Goal: Task Accomplishment & Management: Manage account settings

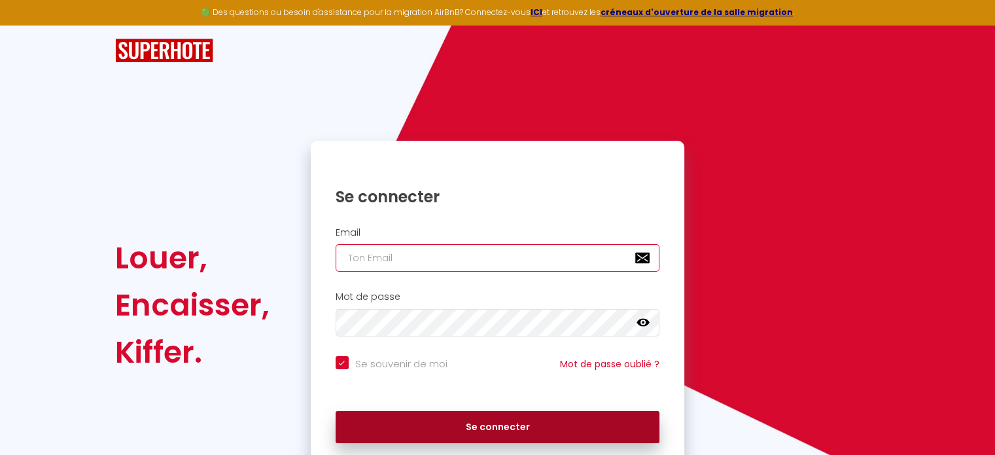
type input "[EMAIL_ADDRESS][PERSON_NAME][DOMAIN_NAME]"
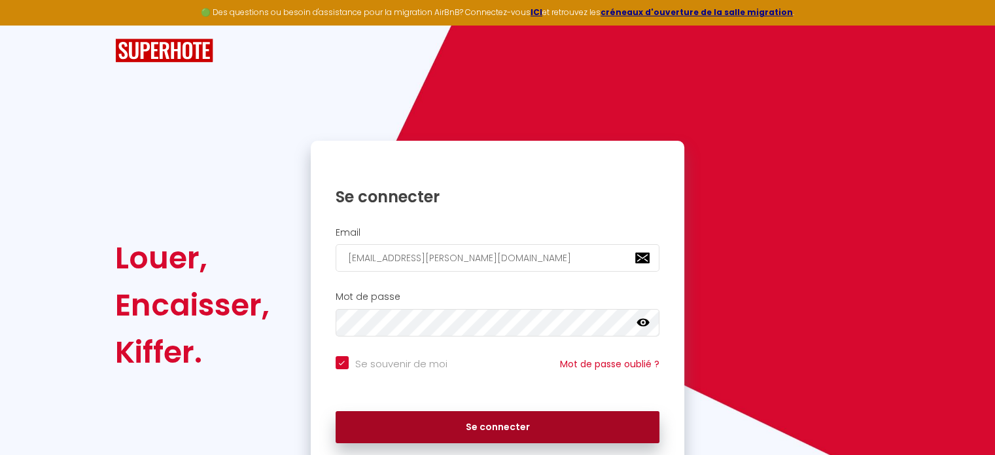
click at [531, 423] on button "Se connecter" at bounding box center [498, 427] width 324 height 33
checkbox input "true"
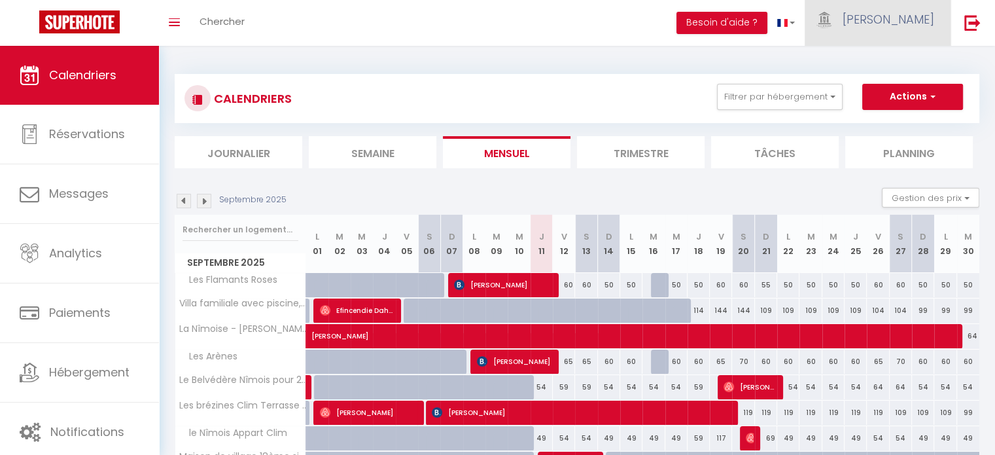
click at [916, 26] on span "[PERSON_NAME]" at bounding box center [889, 19] width 92 height 16
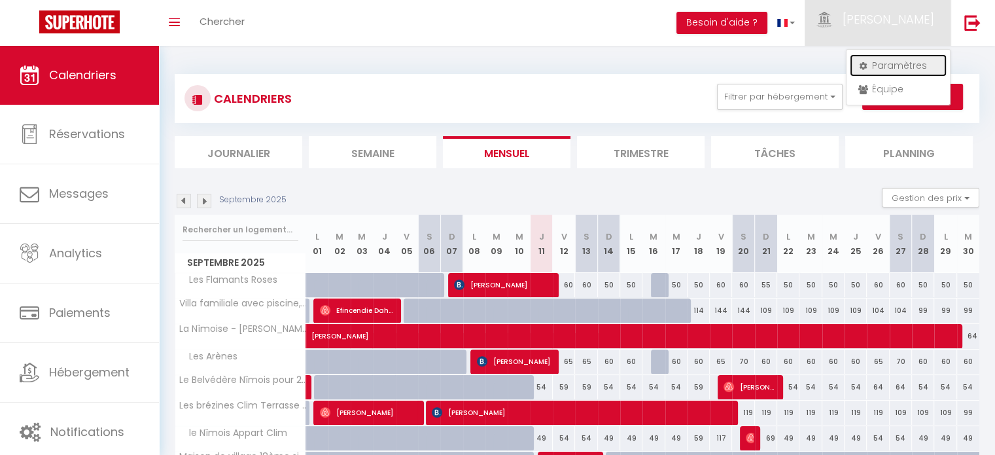
click at [903, 67] on link "Paramètres" at bounding box center [898, 65] width 97 height 22
select select "28"
select select "fr"
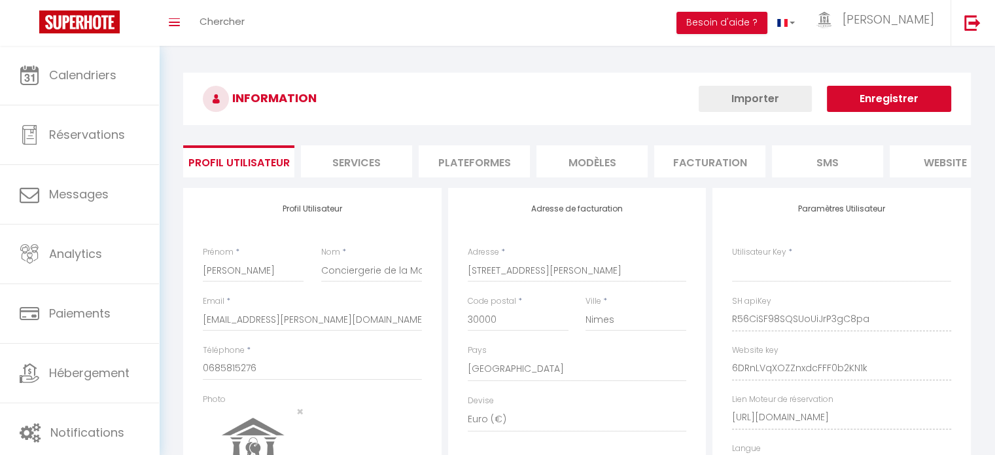
type input "R56CiSF98SQSUoUiJrP3gC8pa"
type input "6DRnLVqXOZZnxdcFFF0b2KN1k"
type input "[URL][DOMAIN_NAME]"
select select "fr"
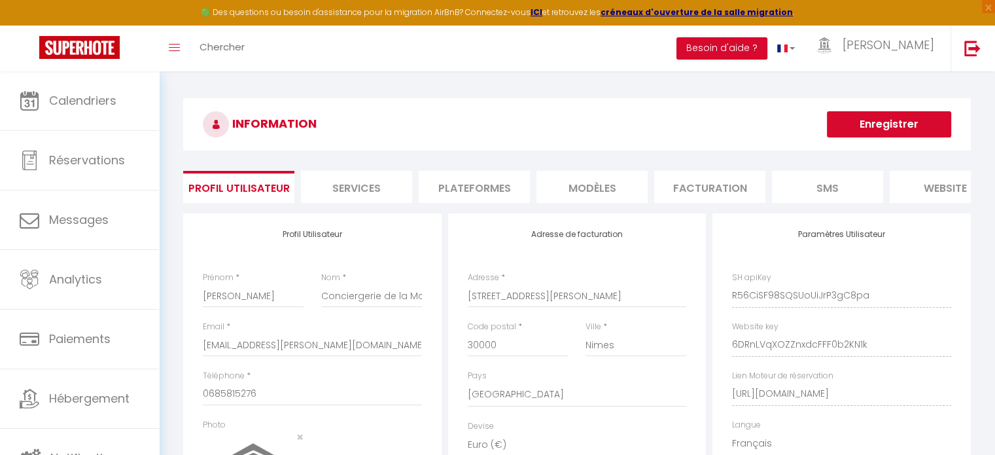
click at [479, 187] on li "Plateformes" at bounding box center [474, 187] width 111 height 32
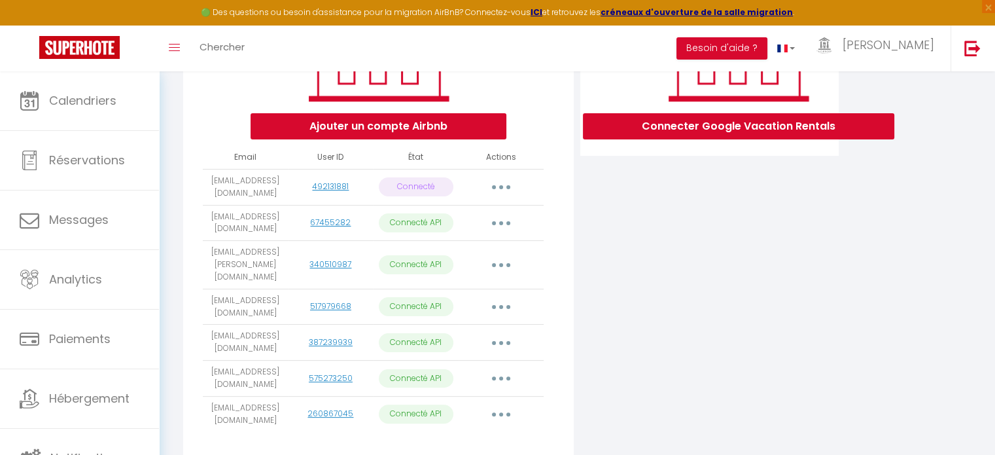
scroll to position [262, 0]
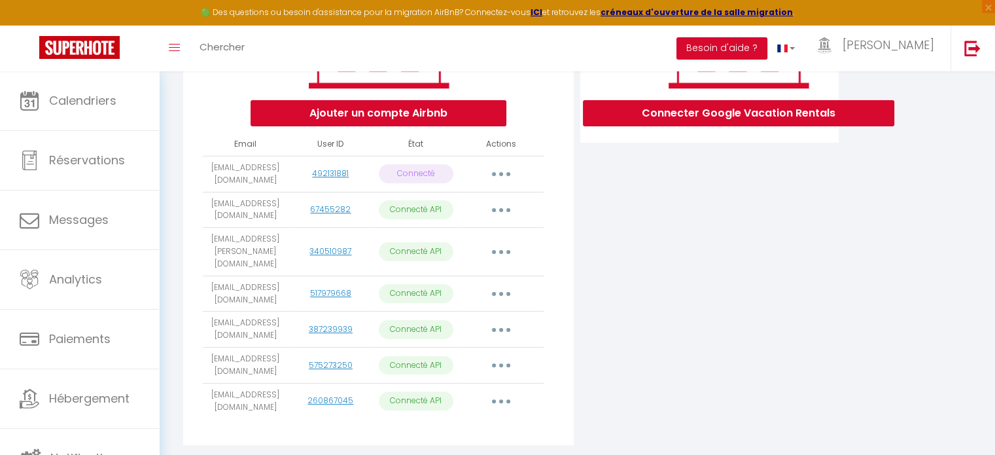
click at [504, 362] on button "button" at bounding box center [501, 365] width 37 height 21
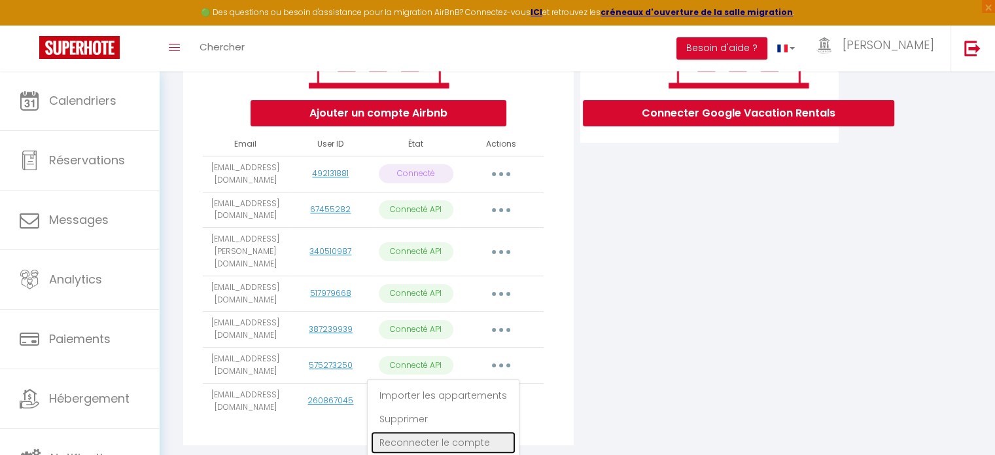
click at [464, 435] on link "Reconnecter le compte" at bounding box center [443, 442] width 145 height 22
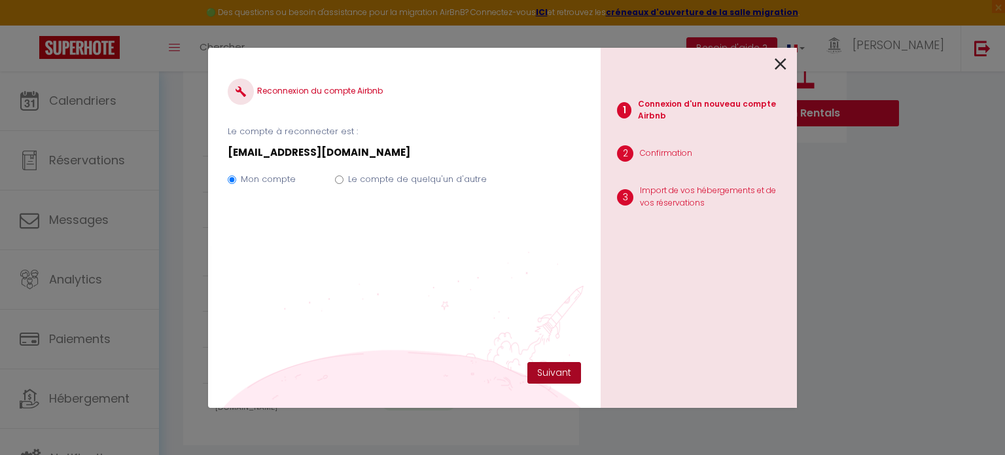
click at [550, 372] on button "Suivant" at bounding box center [554, 373] width 54 height 22
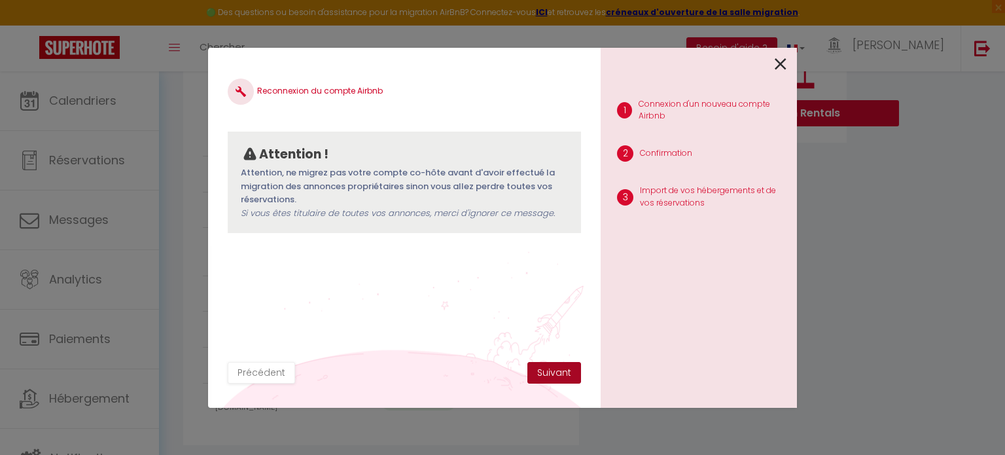
click at [547, 374] on button "Suivant" at bounding box center [554, 373] width 54 height 22
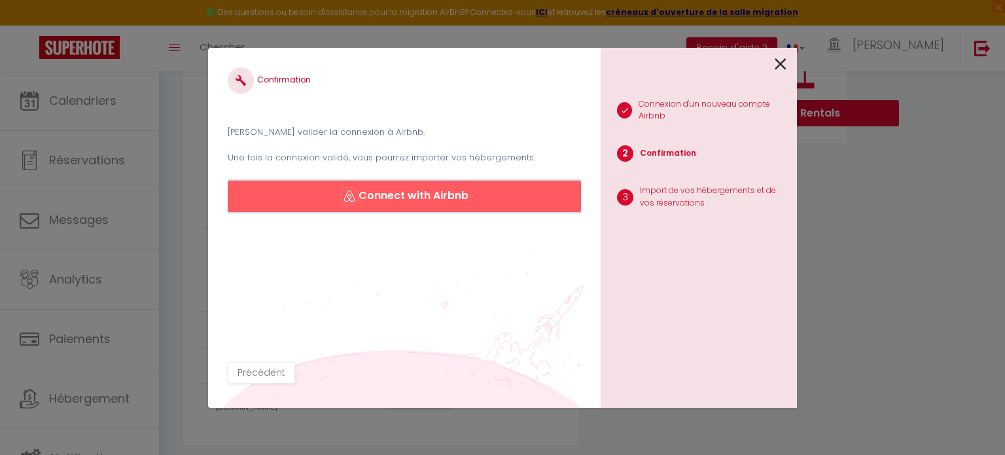
click at [447, 198] on button "Connect with Airbnb" at bounding box center [404, 196] width 353 height 31
click at [249, 369] on button "Précédent" at bounding box center [261, 373] width 67 height 22
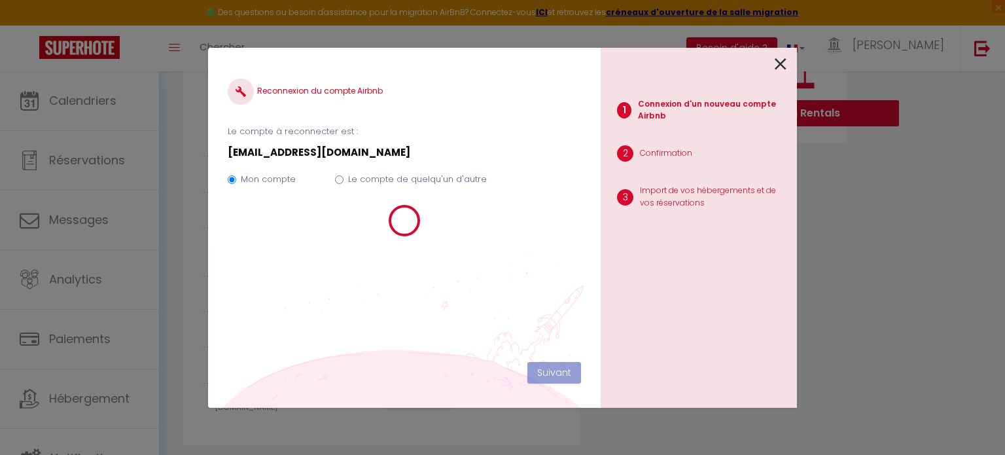
click at [338, 177] on input "Le compte de quelqu'un d'autre" at bounding box center [339, 179] width 9 height 9
radio input "true"
radio input "false"
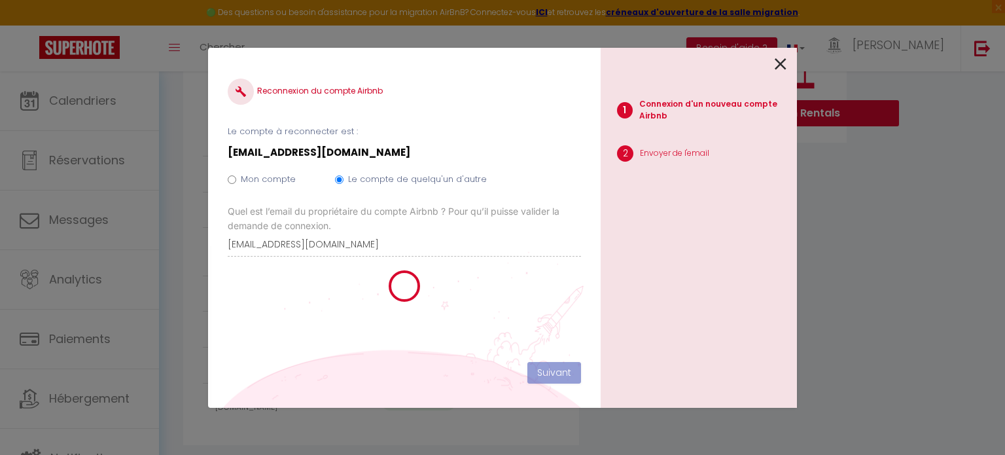
click at [776, 62] on icon at bounding box center [781, 64] width 12 height 20
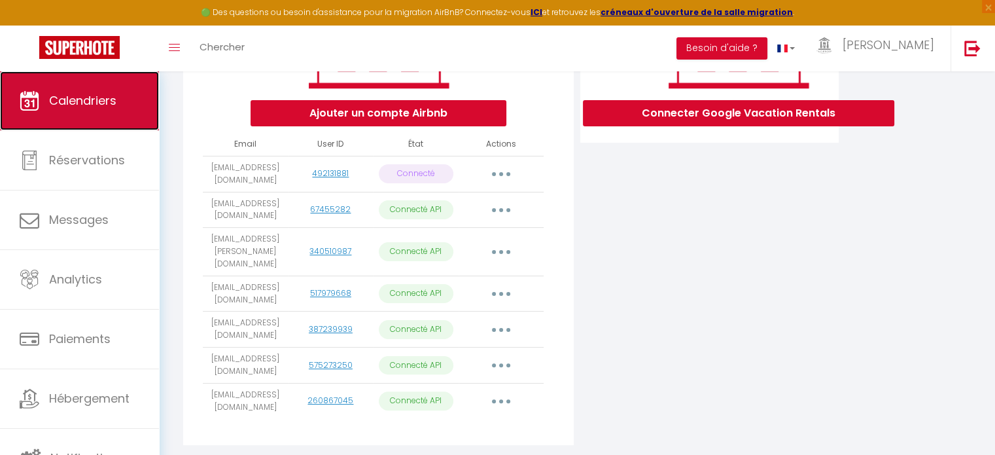
click at [111, 85] on link "Calendriers" at bounding box center [79, 100] width 159 height 59
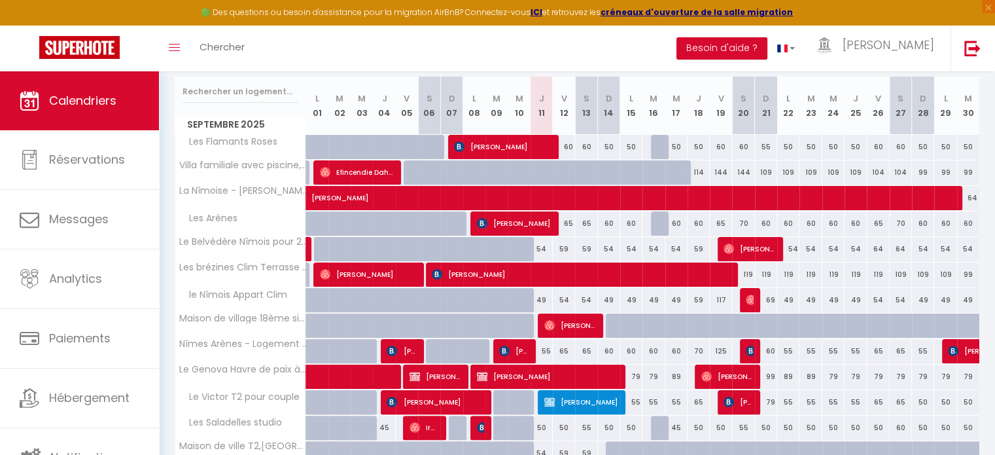
scroll to position [236, 0]
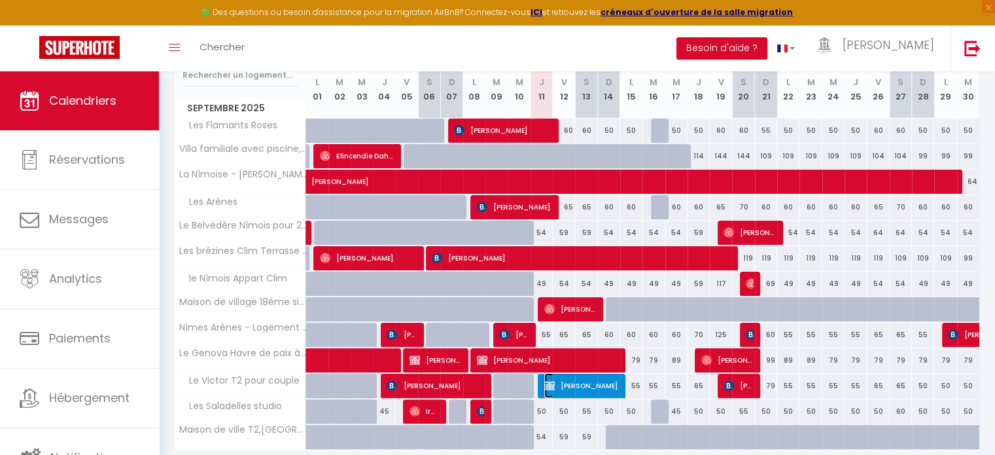
click at [610, 383] on span "[PERSON_NAME]" at bounding box center [581, 385] width 74 height 25
select select "OK"
select select "0"
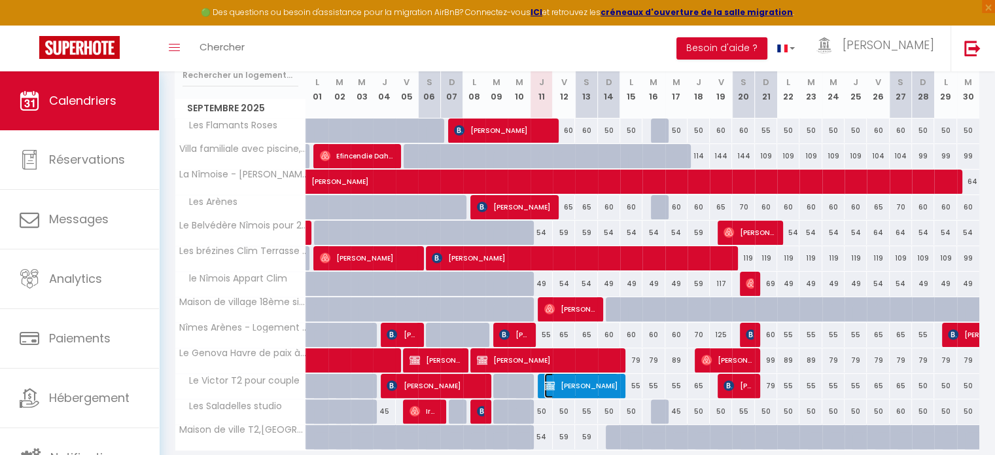
select select "1"
select select
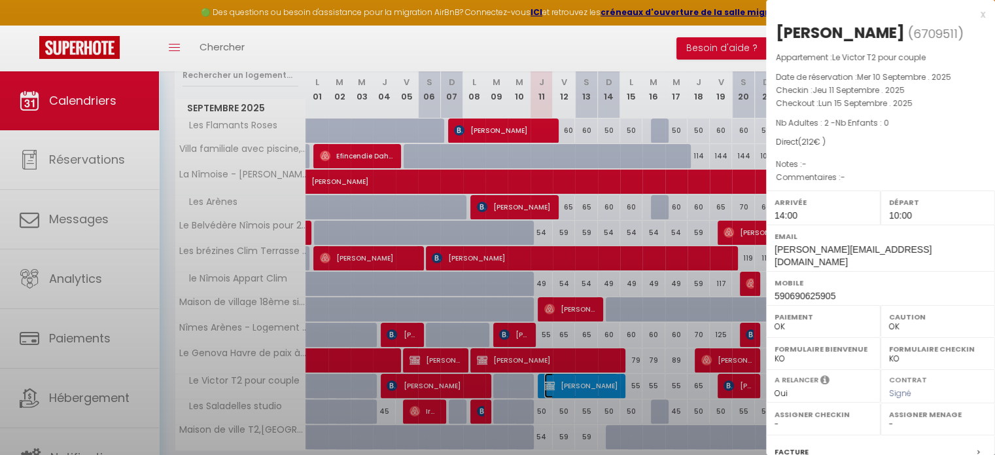
select select "42960"
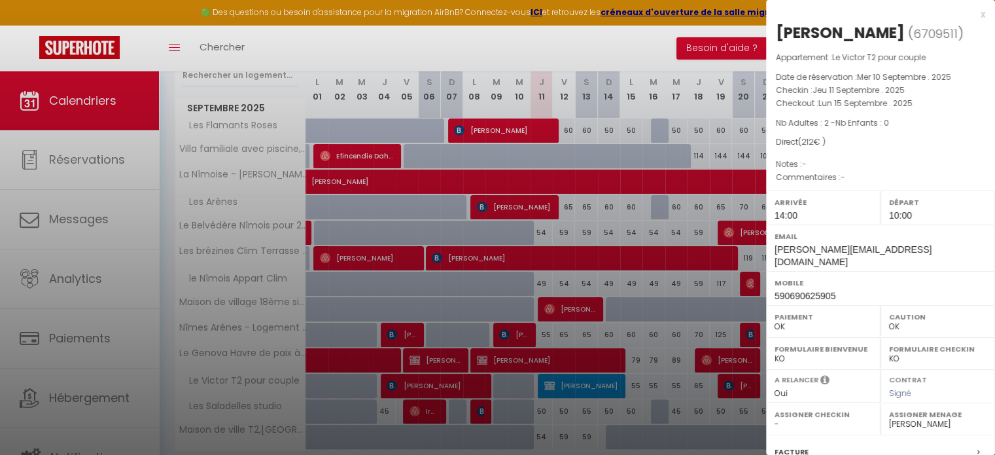
click at [975, 13] on div "x [PERSON_NAME] ( 6709511 ) Appartement : Le Victor T2 pour couple Date de rése…" at bounding box center [880, 311] width 229 height 622
click at [971, 13] on div "x" at bounding box center [875, 15] width 219 height 16
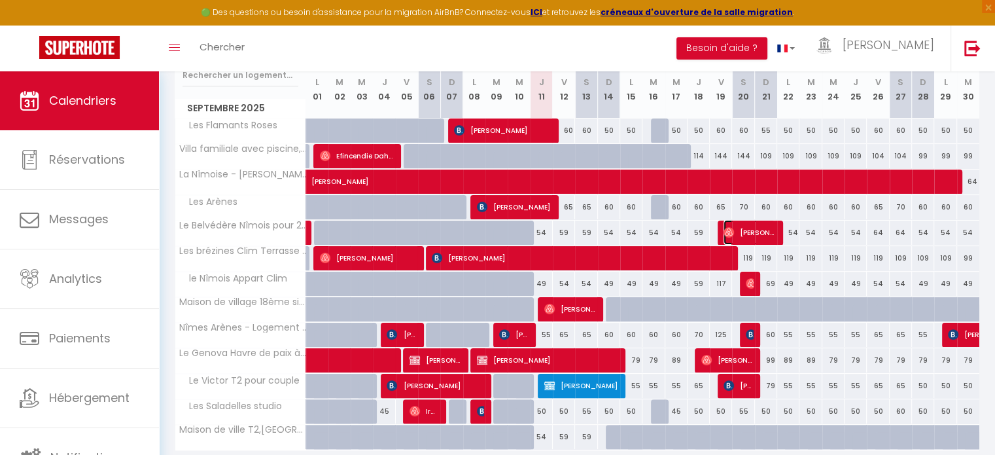
click at [753, 232] on span "[PERSON_NAME]" at bounding box center [750, 232] width 52 height 25
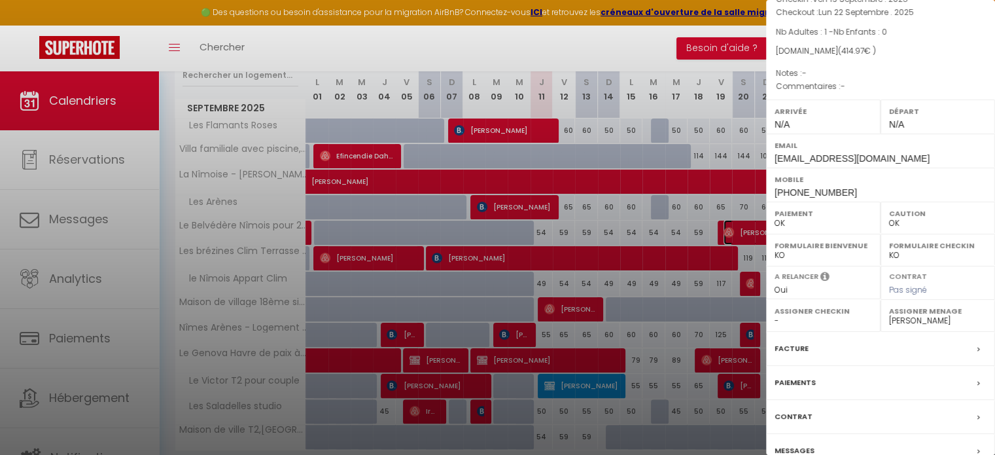
scroll to position [105, 0]
click at [815, 442] on div "Messages" at bounding box center [880, 450] width 229 height 34
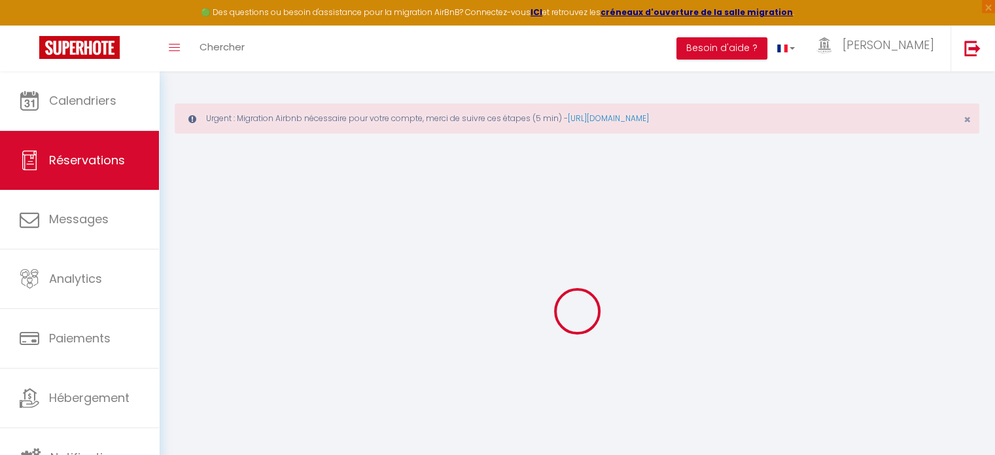
select select
checkbox input "false"
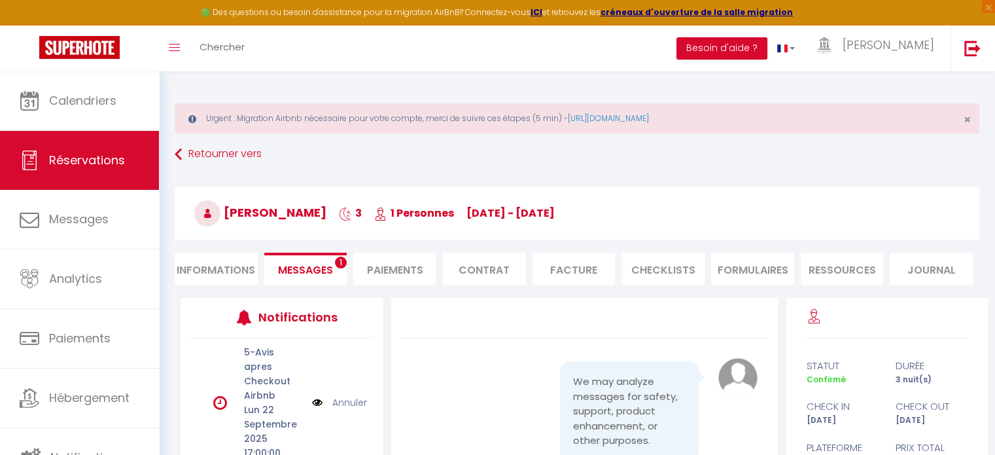
scroll to position [4401, 0]
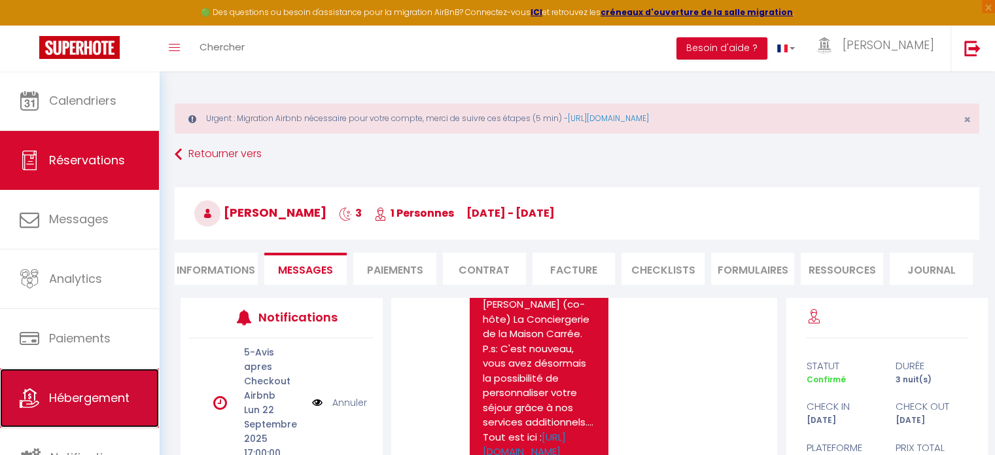
click at [113, 383] on link "Hébergement" at bounding box center [79, 397] width 159 height 59
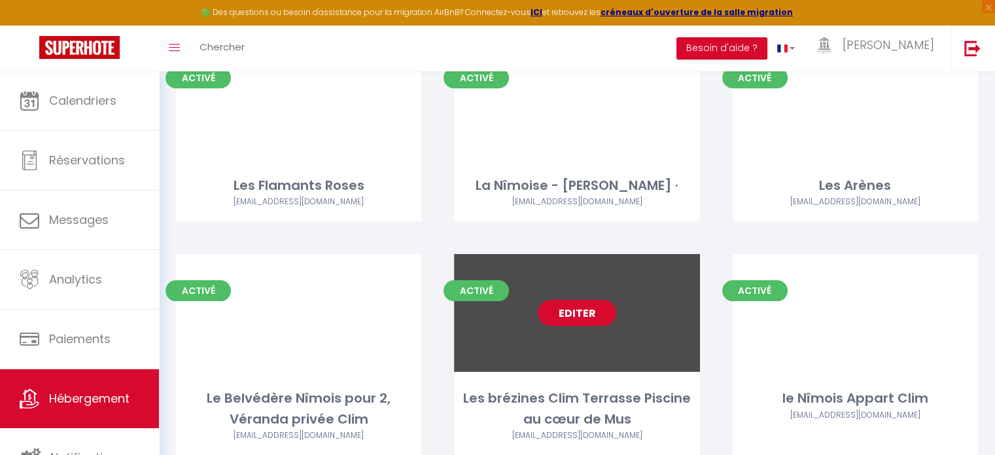
scroll to position [183, 0]
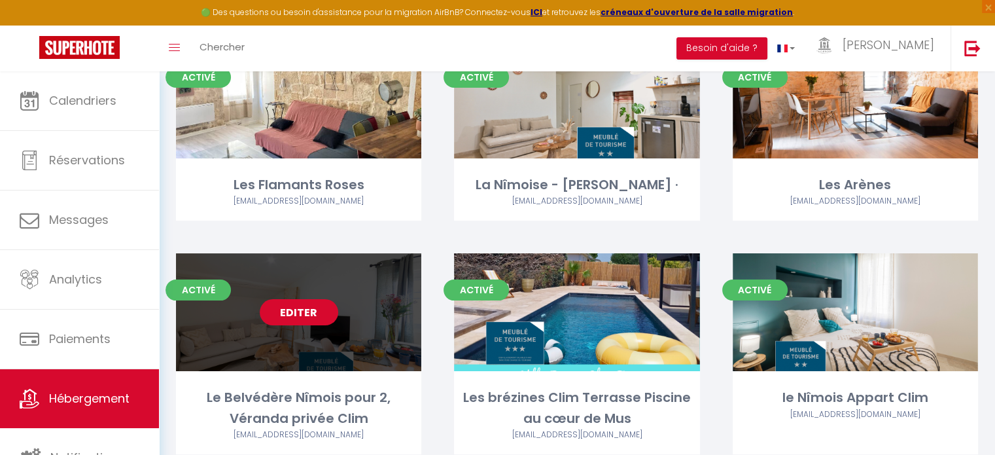
click at [314, 321] on link "Editer" at bounding box center [299, 312] width 79 height 26
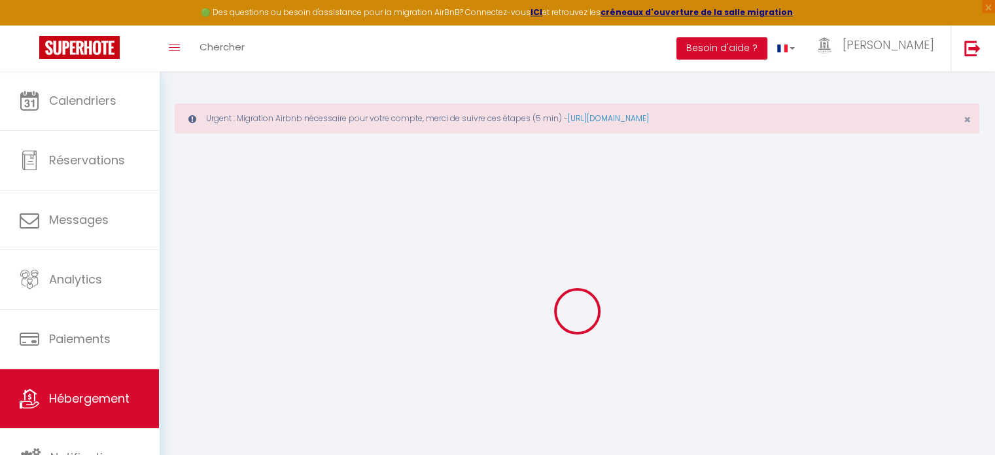
select select
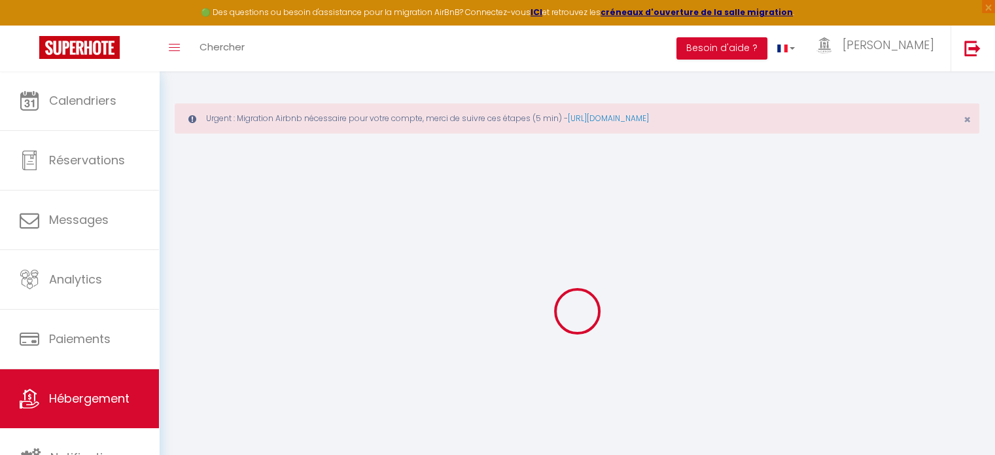
select select
checkbox input "false"
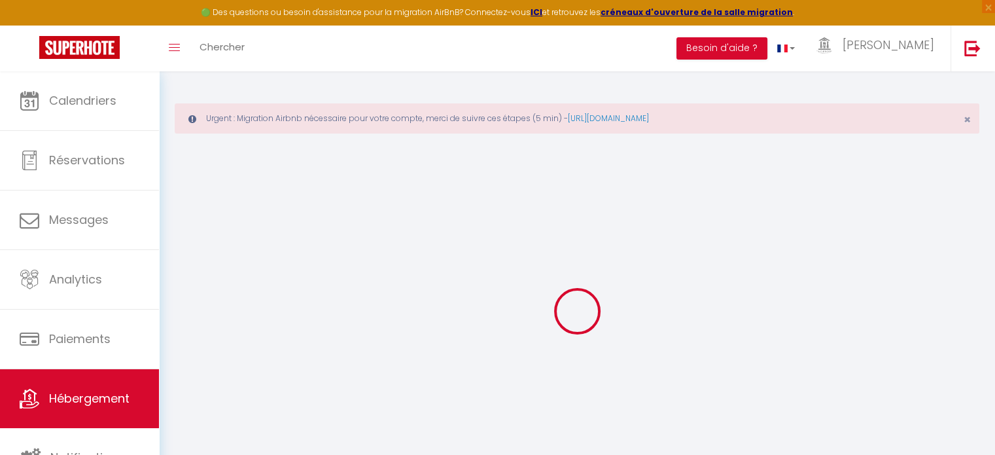
select select
type input "Le Belvédère Nîmois pour 2, Véranda privée Clim"
type input "[PERSON_NAME]"
select select "2"
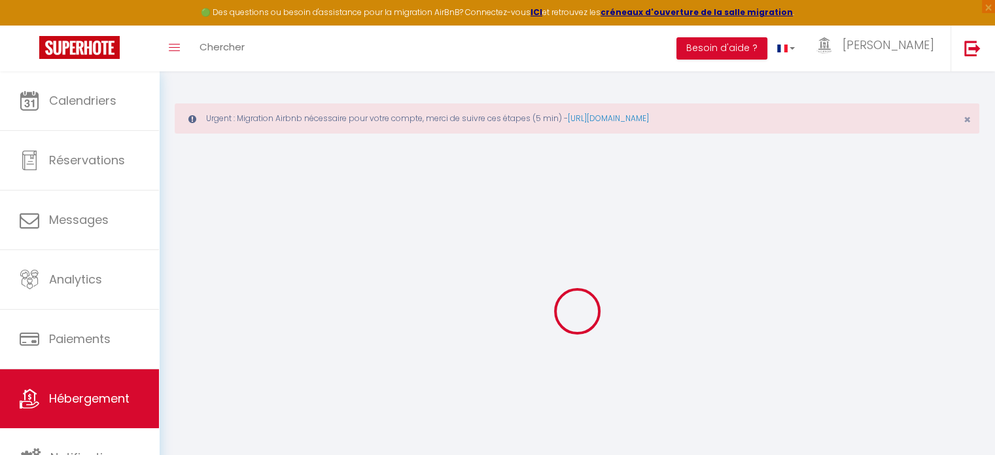
type input "54"
type input "36"
type input "0.99"
type input "350"
select select
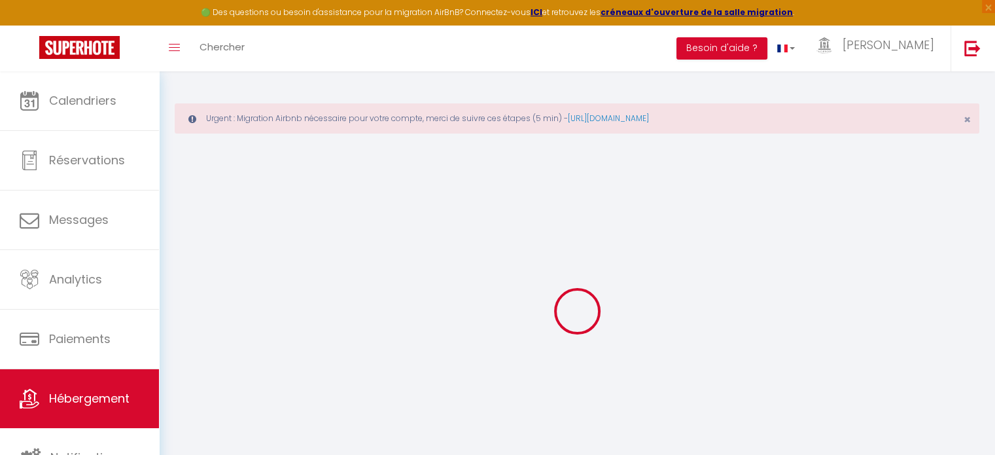
select select
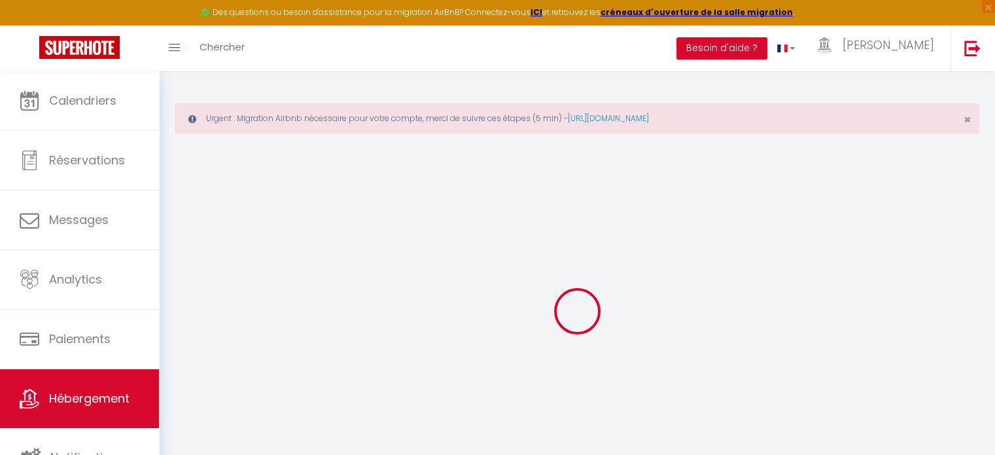
type input "[STREET_ADDRESS]"
type input "30000"
type input "[GEOGRAPHIC_DATA]"
type input "[EMAIL_ADDRESS][DOMAIN_NAME]"
select select "10502"
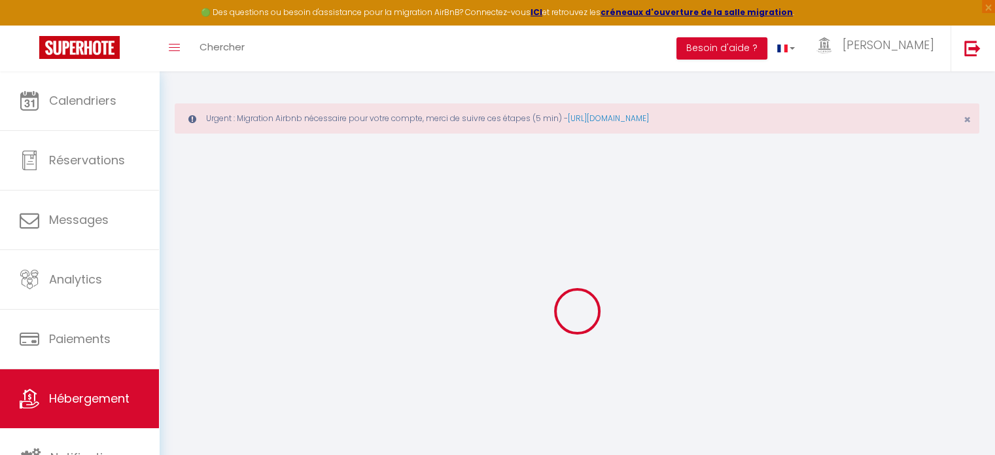
checkbox input "false"
checkbox input "true"
checkbox input "false"
type input "22"
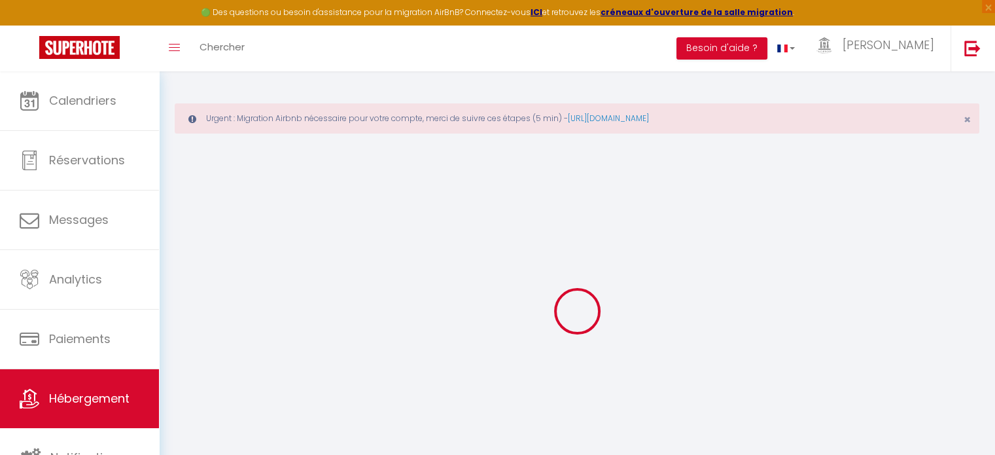
type input "36"
type input "0"
select select "42960"
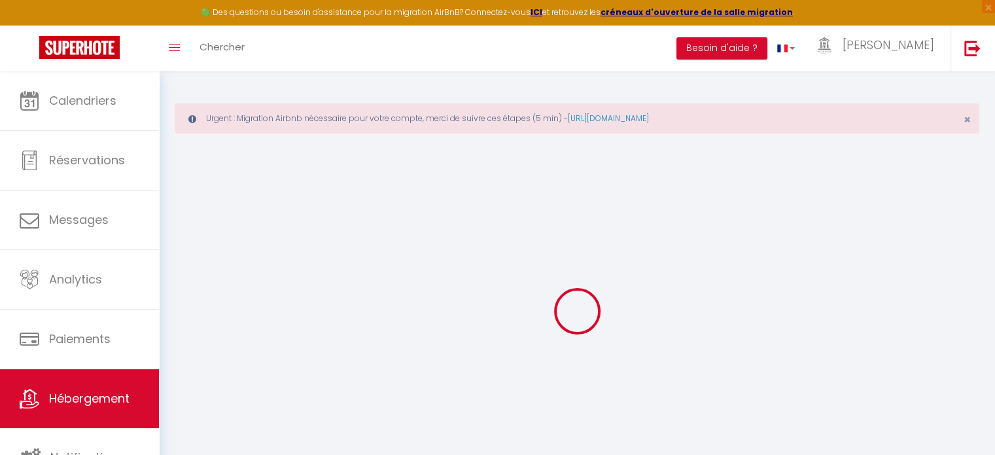
select select
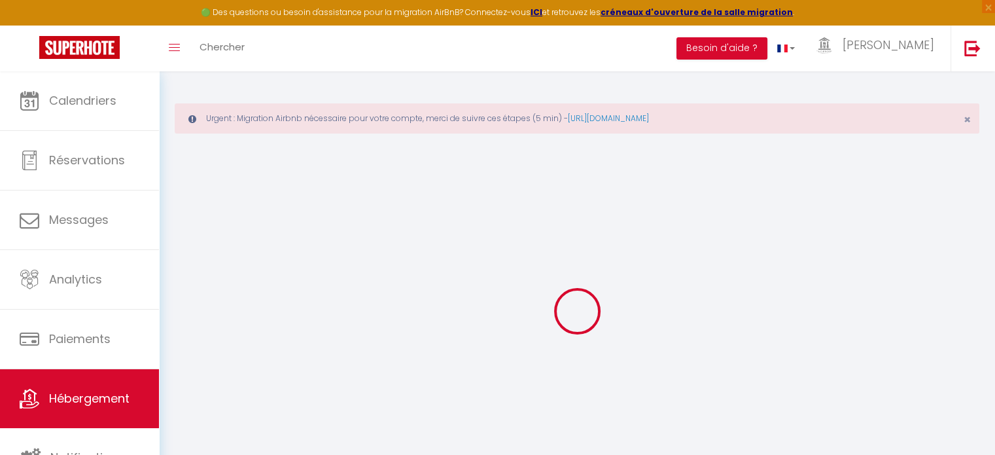
select select
checkbox input "false"
checkbox input "true"
checkbox input "false"
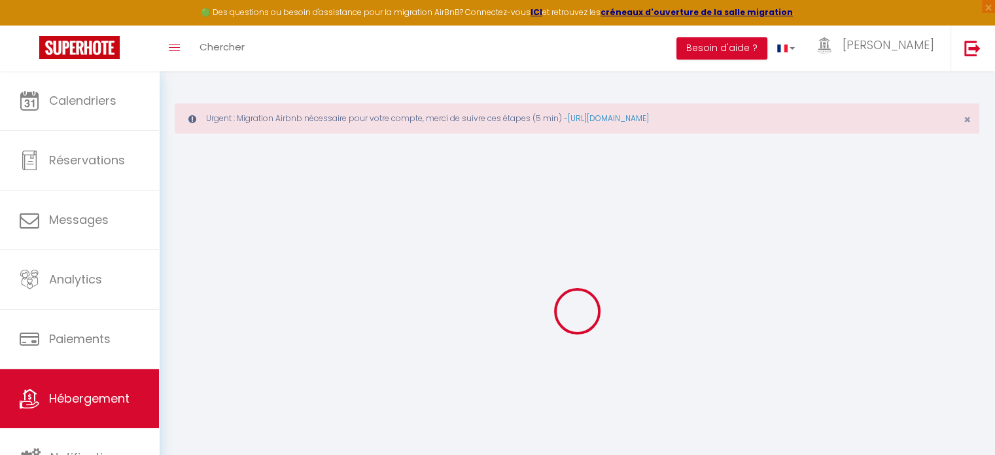
select select
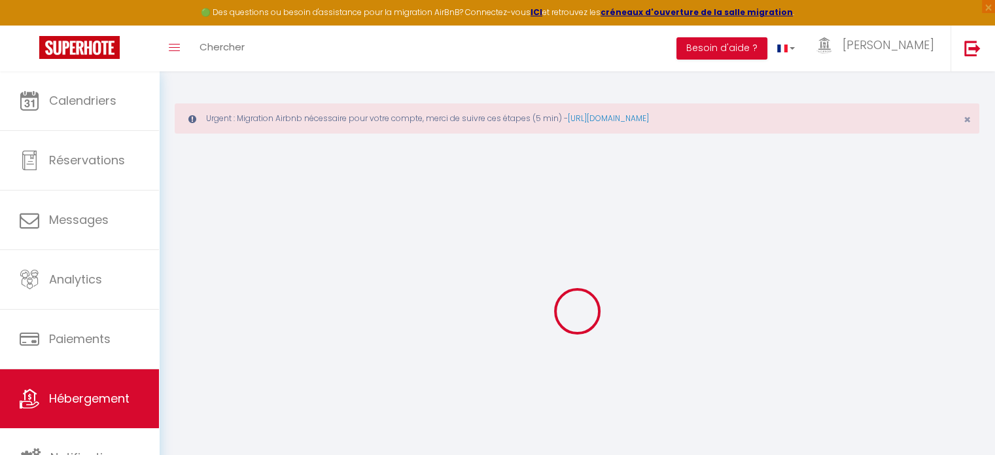
select select
checkbox input "false"
checkbox input "true"
checkbox input "false"
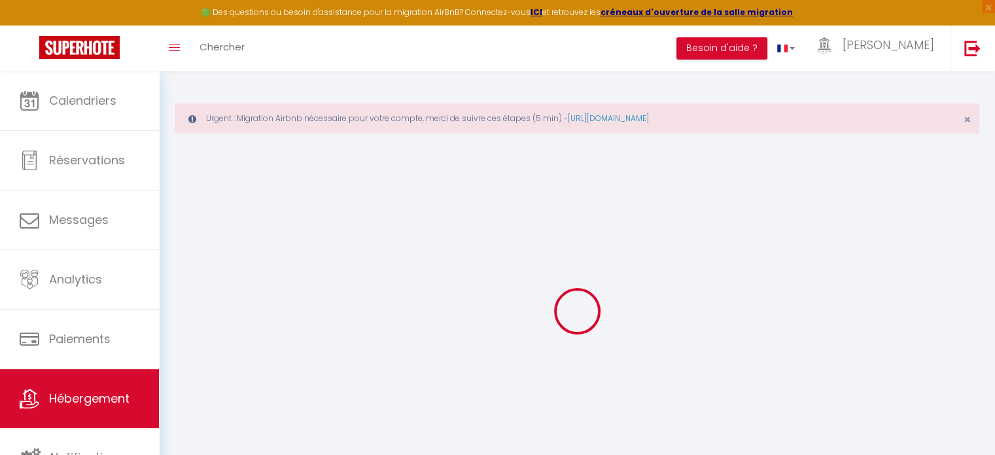
checkbox input "false"
checkbox input "true"
checkbox input "false"
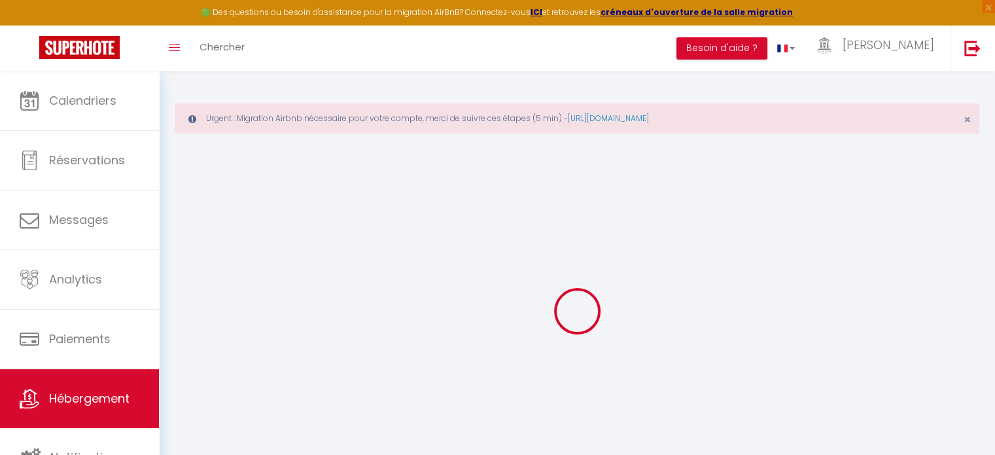
checkbox input "false"
checkbox input "true"
checkbox input "false"
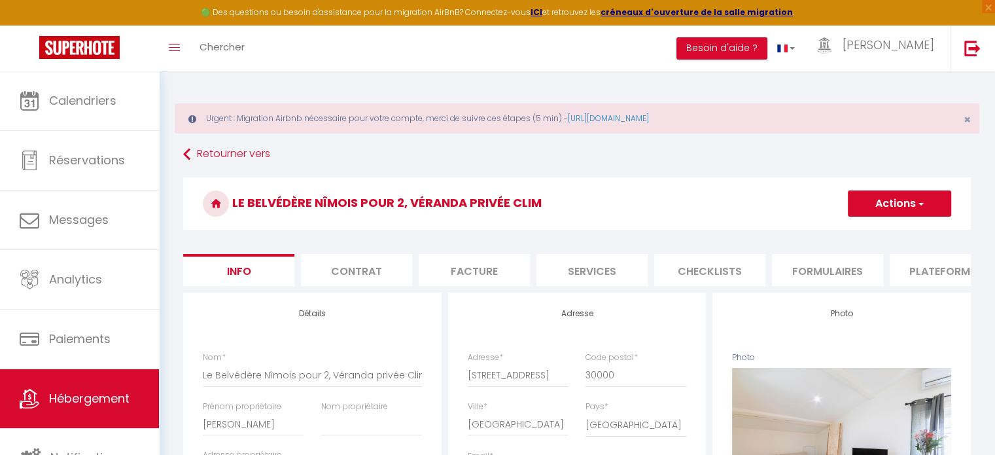
select select "3071-1150017075968524498"
checkbox input "false"
checkbox input "true"
checkbox input "false"
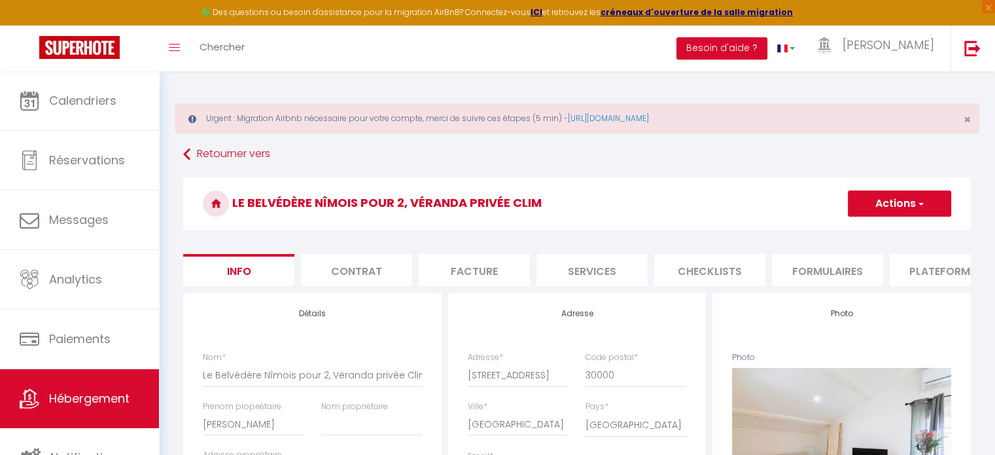
click at [932, 271] on li "Plateformes" at bounding box center [945, 270] width 111 height 32
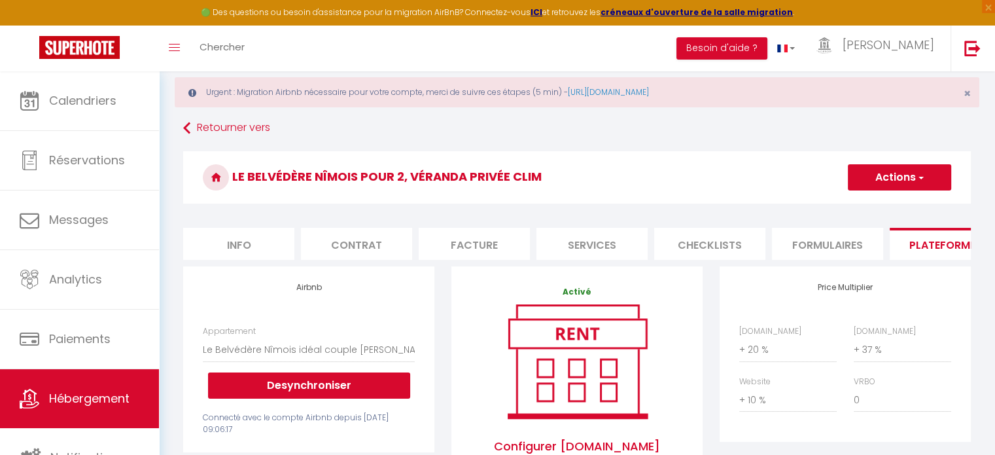
scroll to position [26, 0]
click at [339, 392] on button "Desynchroniser" at bounding box center [309, 385] width 202 height 26
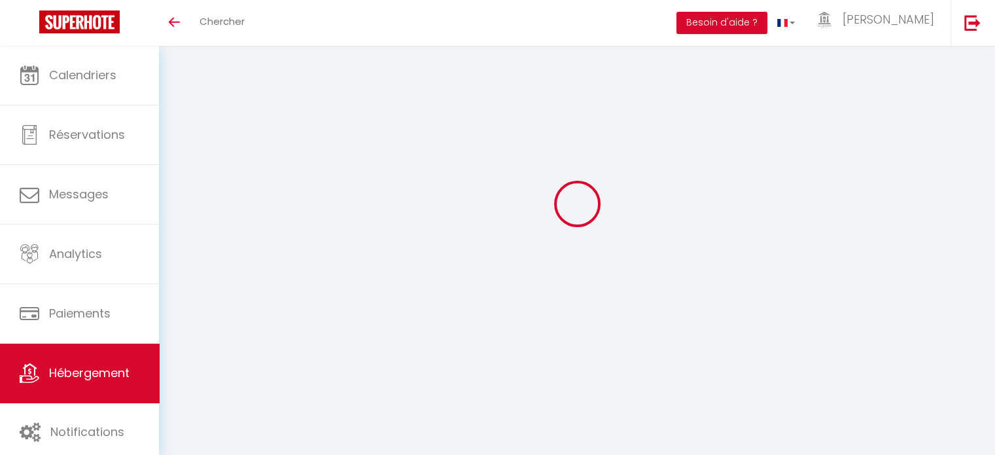
select select "+ 20 %"
select select "+ 37 %"
select select "+ 10 %"
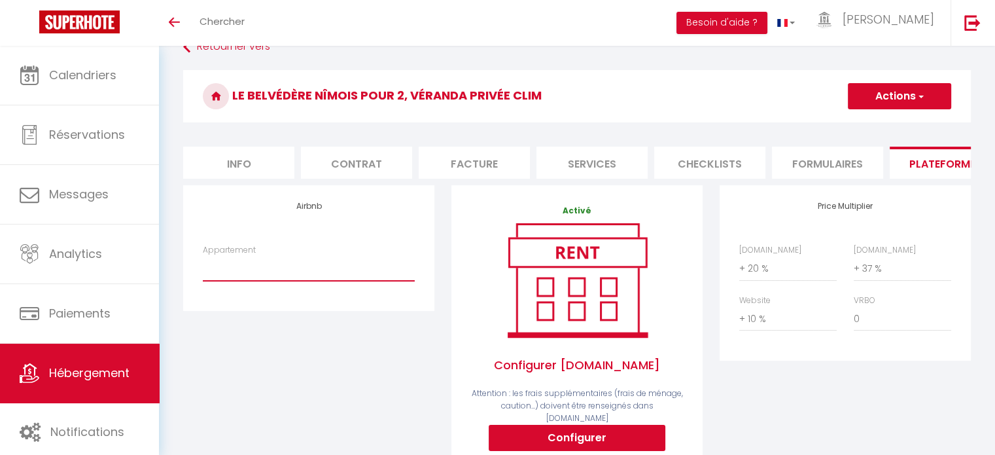
click at [305, 271] on select "Maison 18e rénovée – Familles & Groupes 8 pers - Conciergeriecarree@gmail.com A…" at bounding box center [309, 268] width 212 height 25
click at [336, 281] on select "Maison 18e rénovée – Familles & Groupes 8 pers - Conciergeriecarree@gmail.com A…" at bounding box center [309, 268] width 212 height 25
click at [290, 279] on select "Maison 18e rénovée – Familles & Groupes 8 pers - Conciergeriecarree@gmail.com A…" at bounding box center [309, 268] width 212 height 25
select select "3071-1150017075968524498"
click at [203, 266] on select "Maison 18e rénovée – Familles & Groupes 8 pers - Conciergeriecarree@gmail.com A…" at bounding box center [309, 268] width 212 height 25
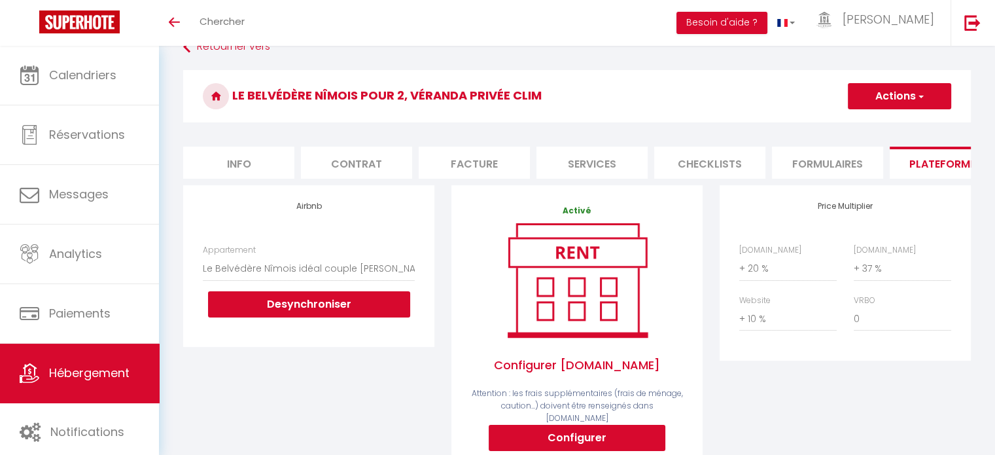
click at [906, 92] on button "Actions" at bounding box center [899, 96] width 103 height 26
click at [892, 120] on link "Enregistrer" at bounding box center [898, 124] width 103 height 17
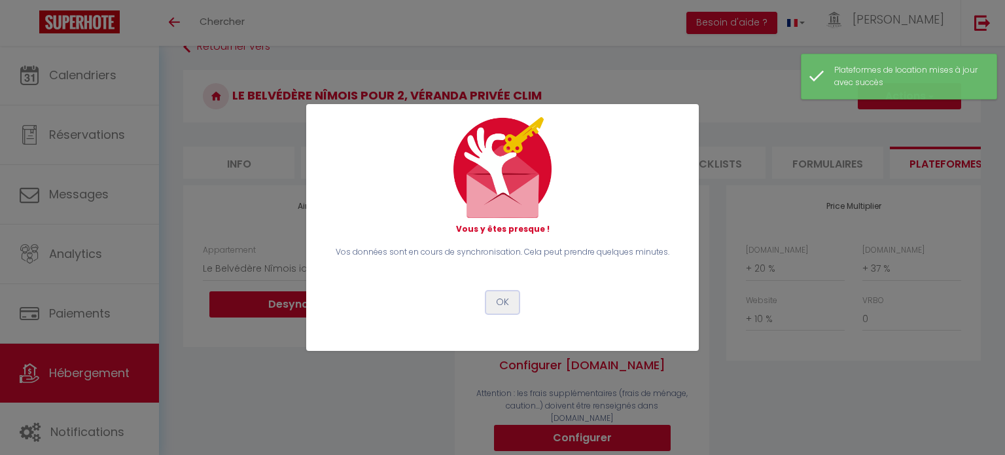
click at [500, 300] on button "OK" at bounding box center [502, 302] width 33 height 22
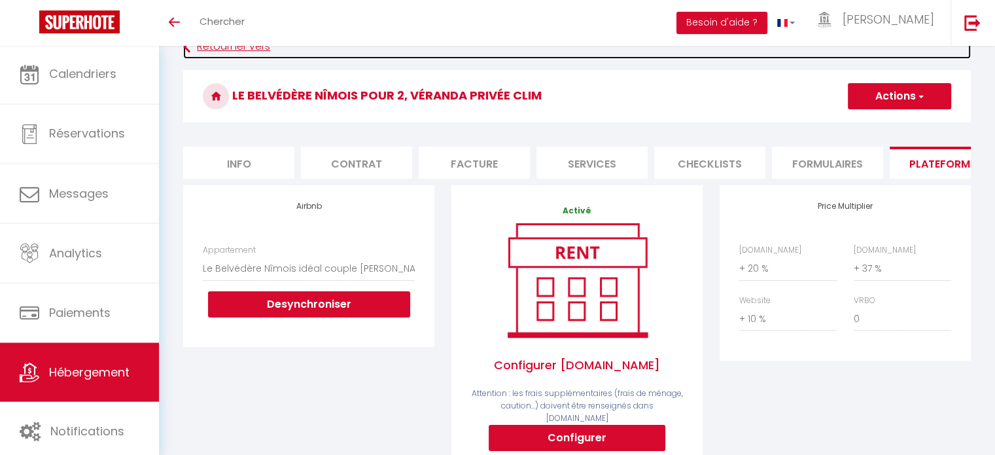
click at [219, 48] on link "Retourner vers" at bounding box center [577, 47] width 788 height 24
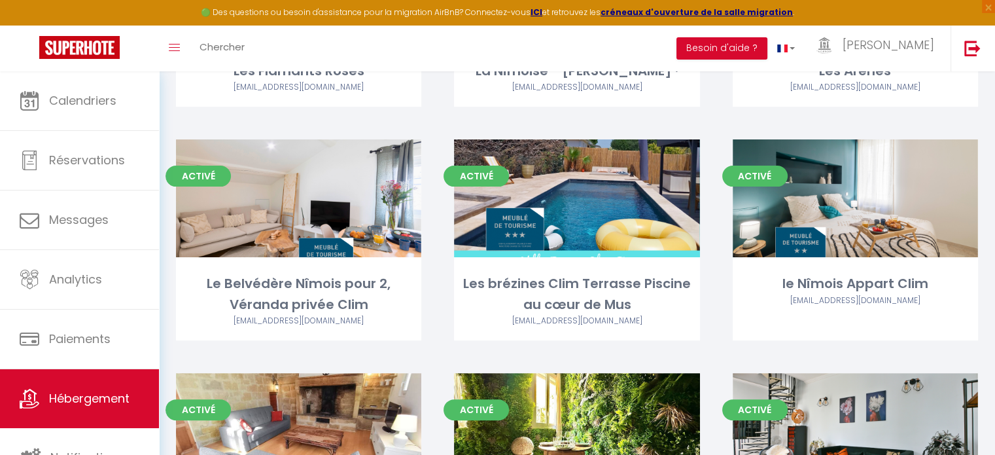
scroll to position [314, 0]
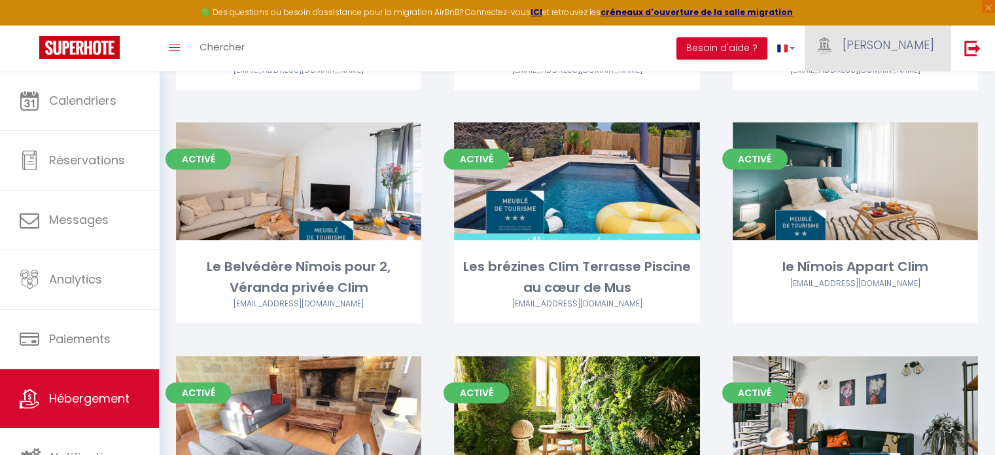
click at [922, 46] on span "[PERSON_NAME]" at bounding box center [889, 45] width 92 height 16
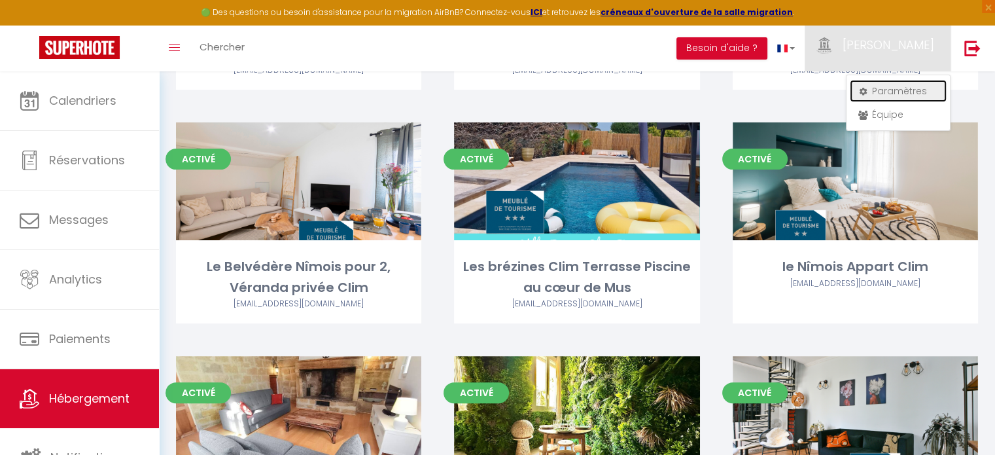
click at [912, 86] on link "Paramètres" at bounding box center [898, 91] width 97 height 22
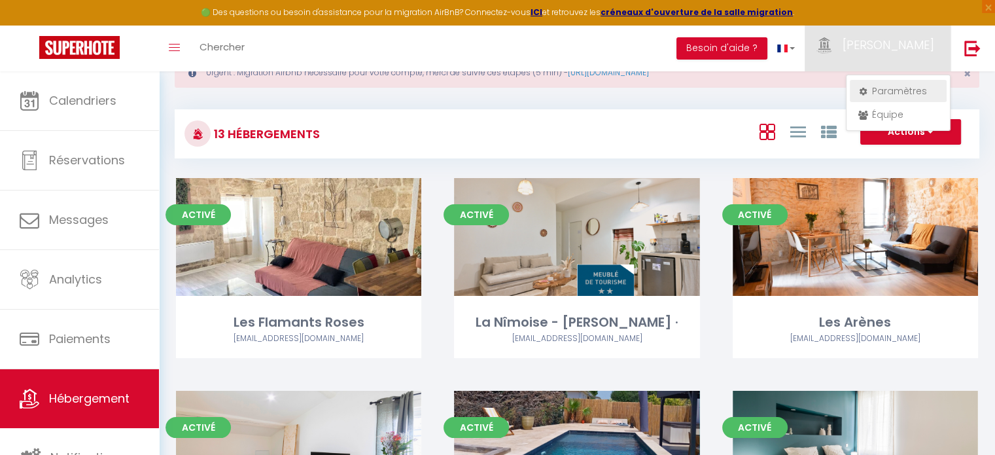
select select "fr"
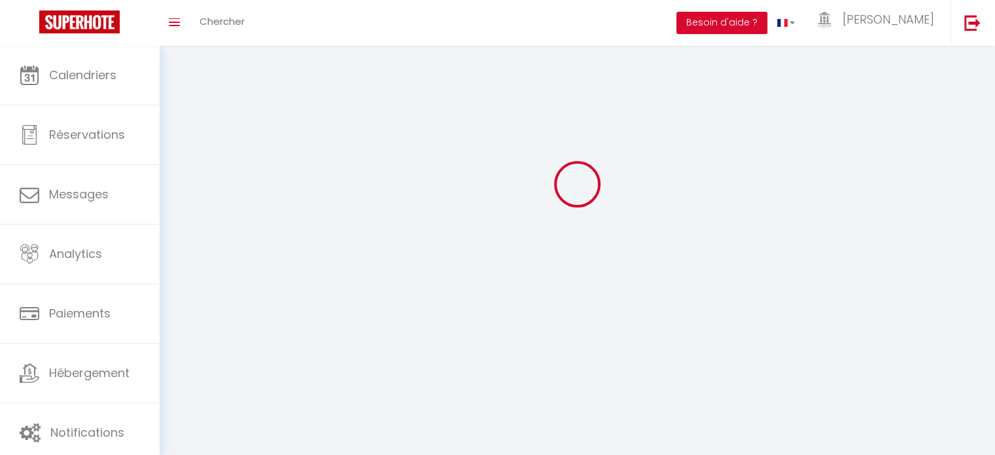
type input "[PERSON_NAME]"
type input "Conciergerie de la Maison Carrée"
type input "0685815276"
type input "[STREET_ADDRESS][PERSON_NAME]"
type input "30000"
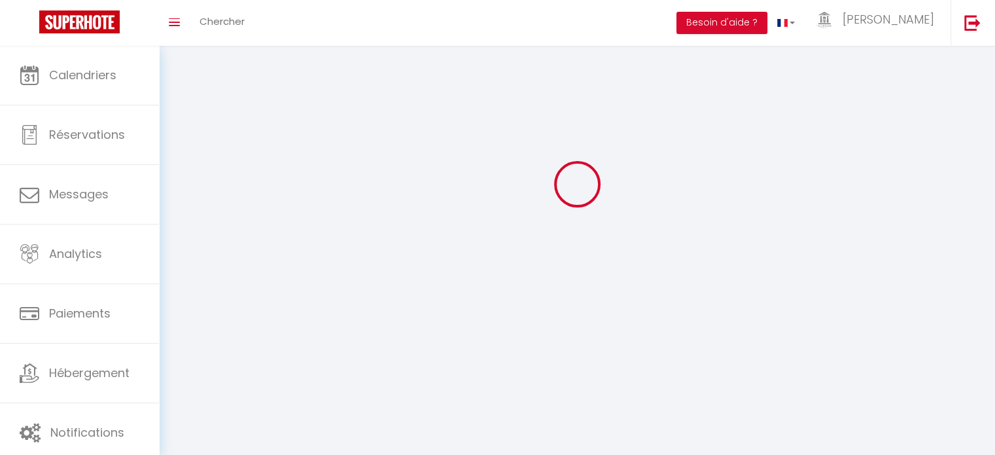
type input "Nimes"
type input "R56CiSF98SQSUoUiJrP3gC8pa"
type input "6DRnLVqXOZZnxdcFFF0b2KN1k"
type input "[URL][DOMAIN_NAME]"
type input "R56CiSF98SQSUoUiJrP3gC8pa"
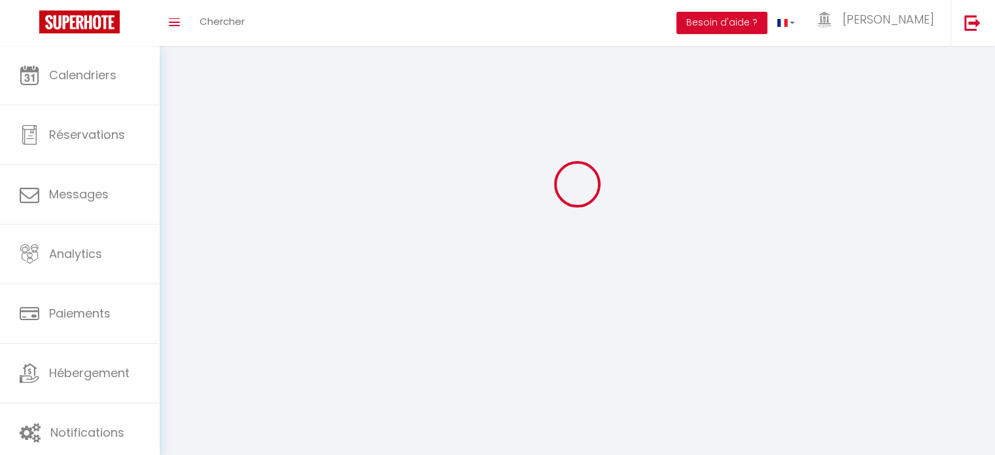
type input "6DRnLVqXOZZnxdcFFF0b2KN1k"
type input "[URL][DOMAIN_NAME]"
select select "28"
select select "fr"
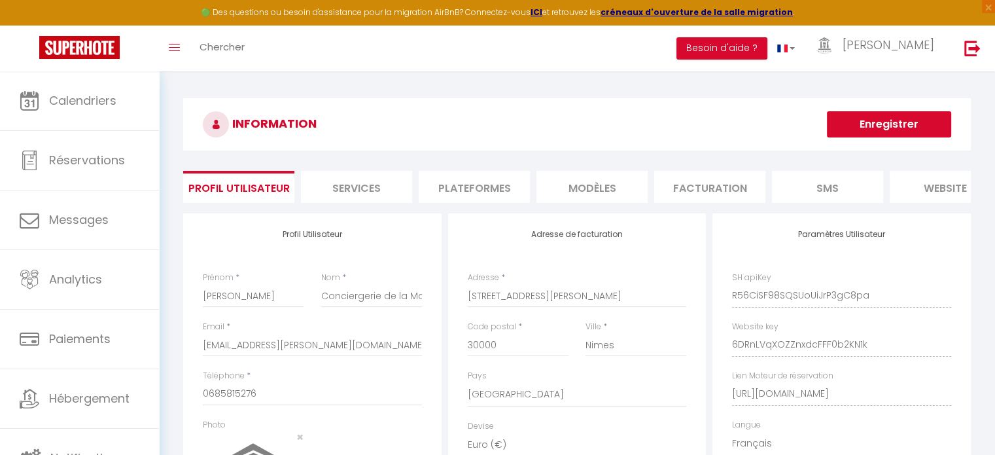
click at [495, 188] on li "Plateformes" at bounding box center [474, 187] width 111 height 32
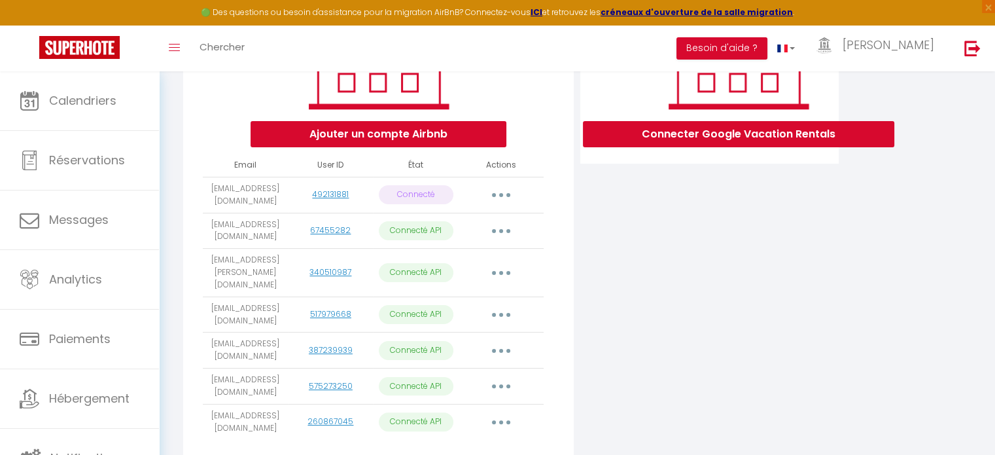
scroll to position [262, 0]
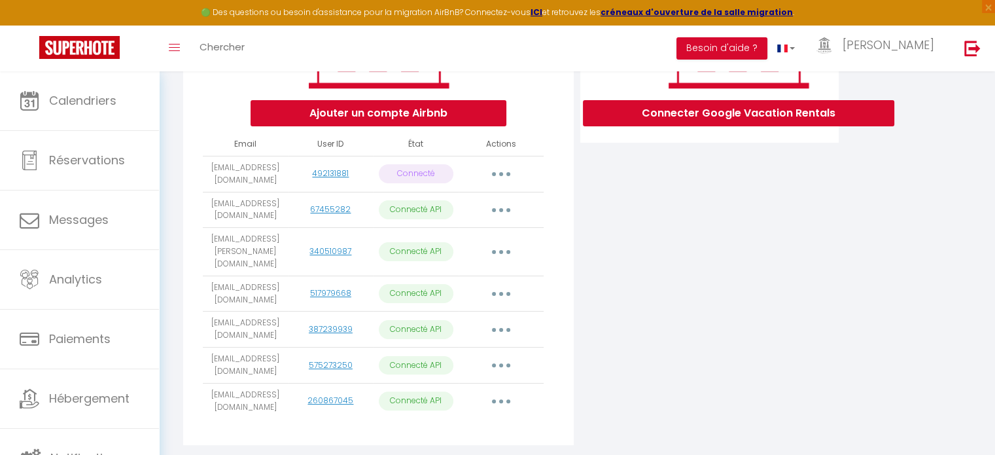
click at [499, 328] on icon "button" at bounding box center [501, 330] width 4 height 4
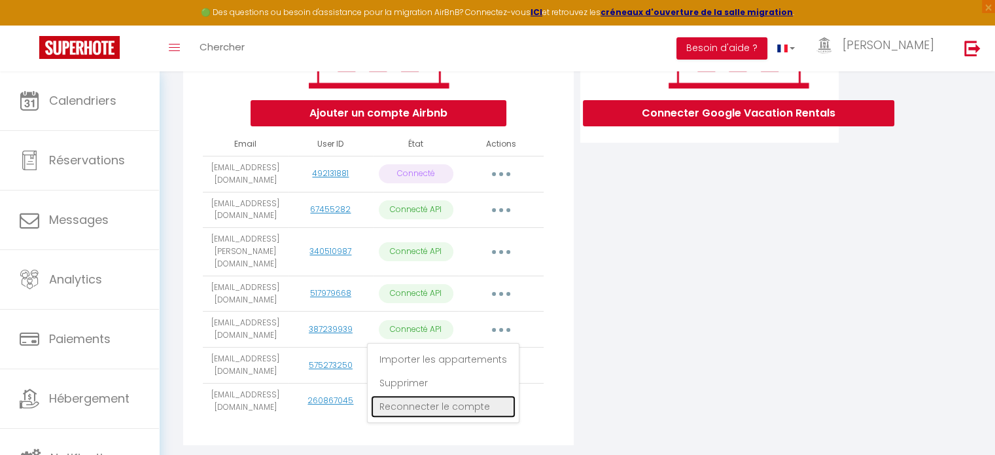
click at [425, 402] on link "Reconnecter le compte" at bounding box center [443, 406] width 145 height 22
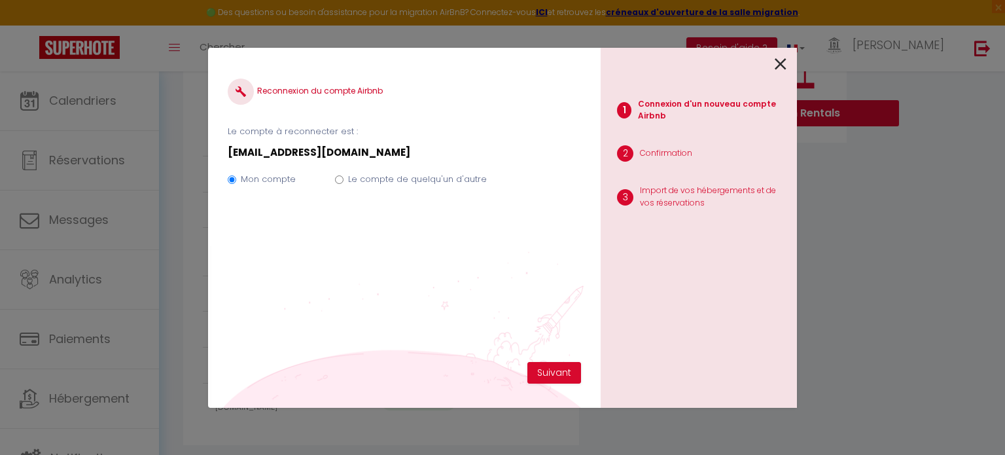
click at [336, 179] on input "Le compte de quelqu'un d'autre" at bounding box center [339, 179] width 9 height 9
radio input "true"
radio input "false"
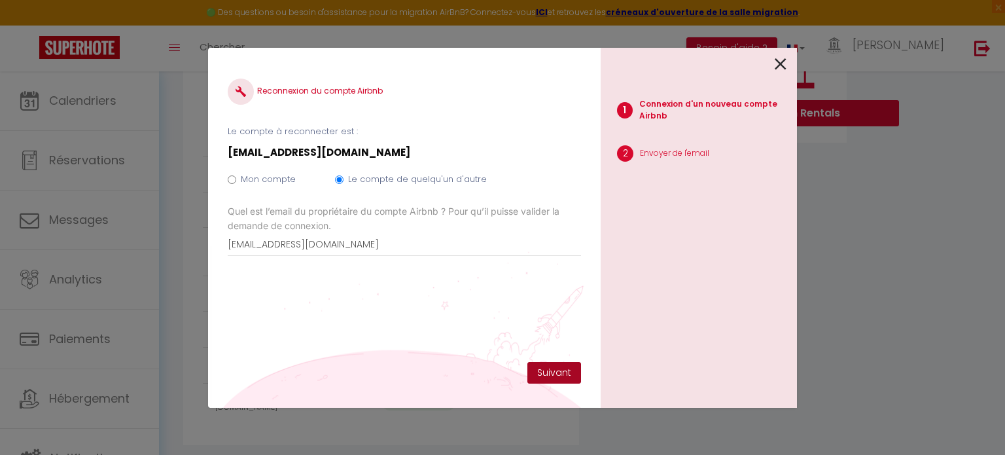
click at [553, 370] on button "Suivant" at bounding box center [554, 373] width 54 height 22
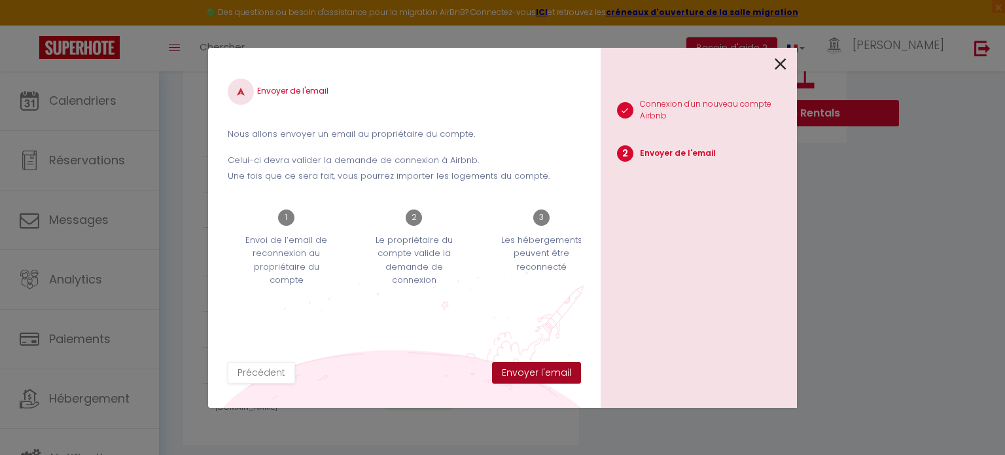
click at [553, 373] on button "Envoyer l'email" at bounding box center [536, 373] width 89 height 22
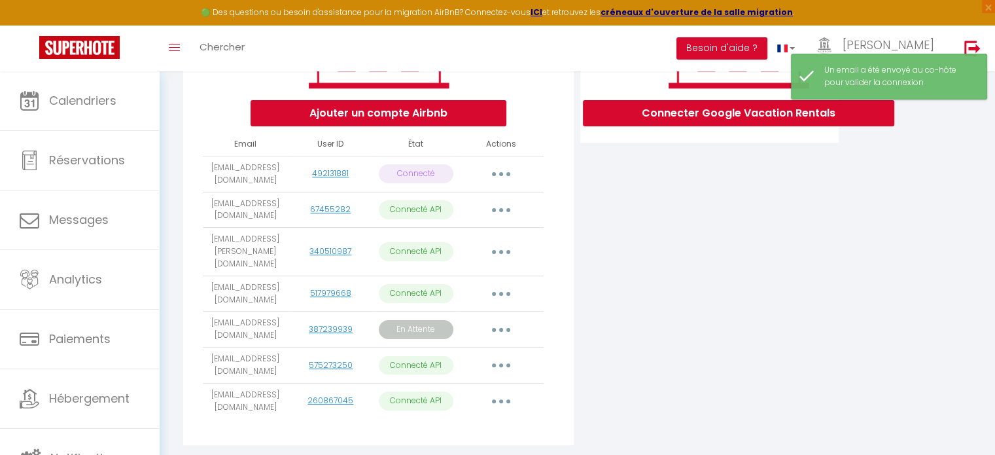
click at [502, 357] on button "button" at bounding box center [501, 365] width 37 height 21
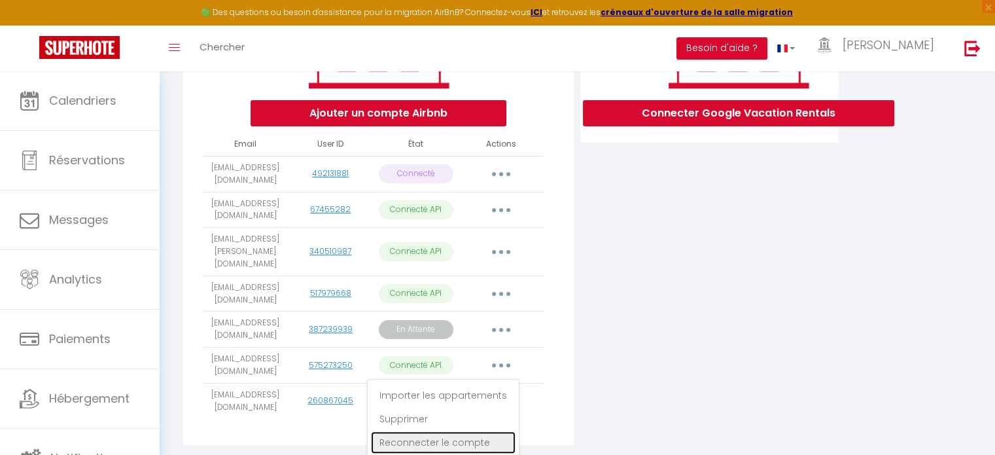
click at [474, 436] on link "Reconnecter le compte" at bounding box center [443, 442] width 145 height 22
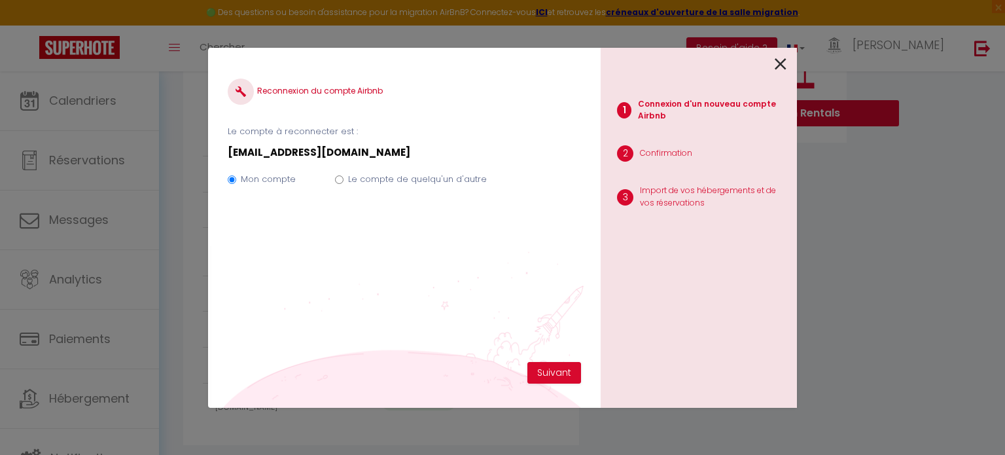
click at [337, 179] on input "Le compte de quelqu'un d'autre" at bounding box center [339, 179] width 9 height 9
radio input "true"
radio input "false"
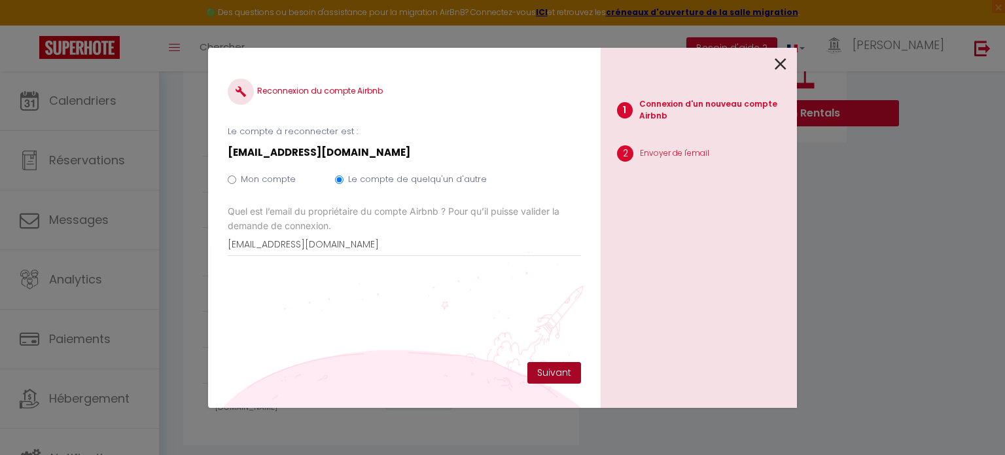
click at [544, 368] on button "Suivant" at bounding box center [554, 373] width 54 height 22
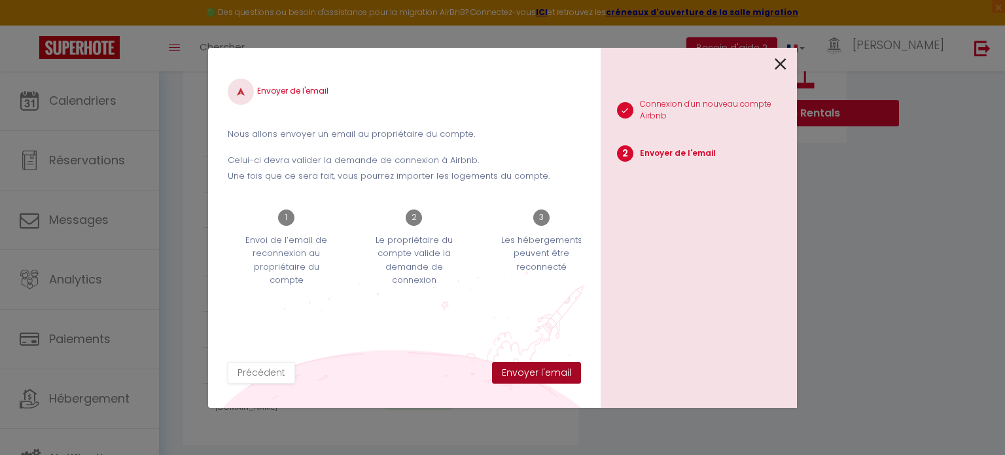
click at [551, 370] on button "Envoyer l'email" at bounding box center [536, 373] width 89 height 22
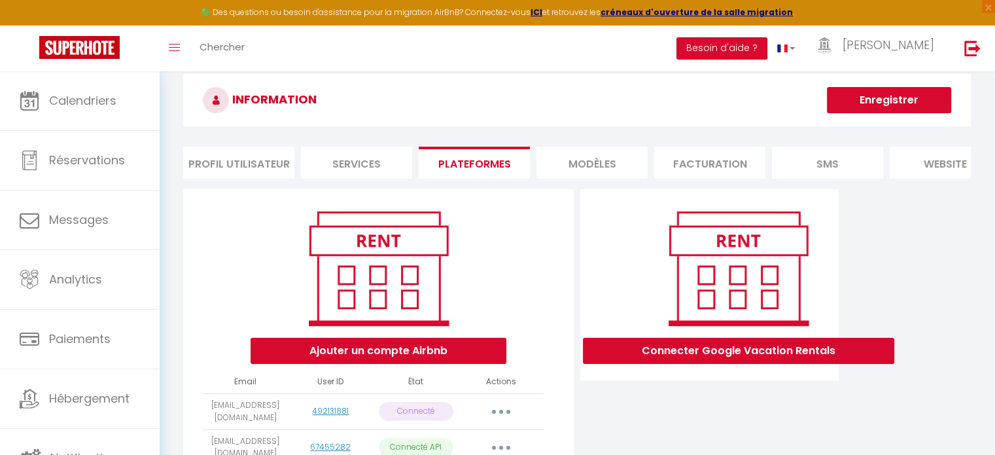
scroll to position [0, 0]
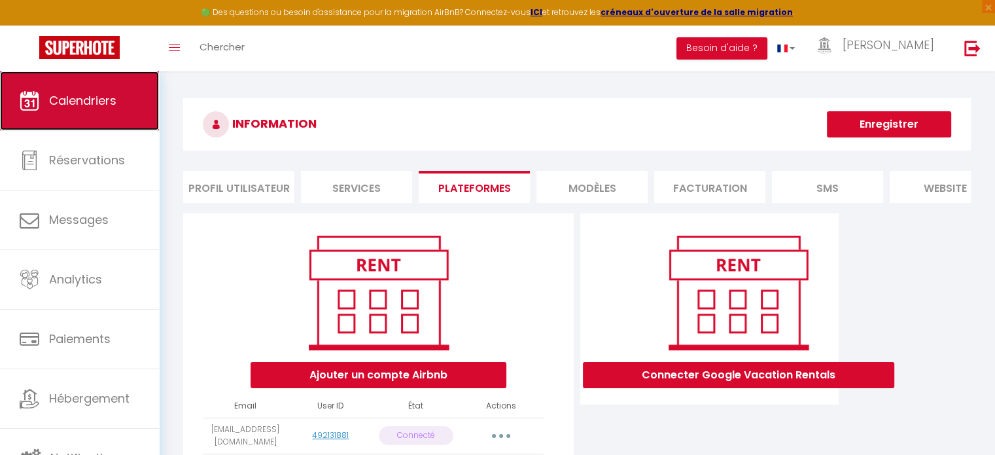
click at [122, 111] on link "Calendriers" at bounding box center [79, 100] width 159 height 59
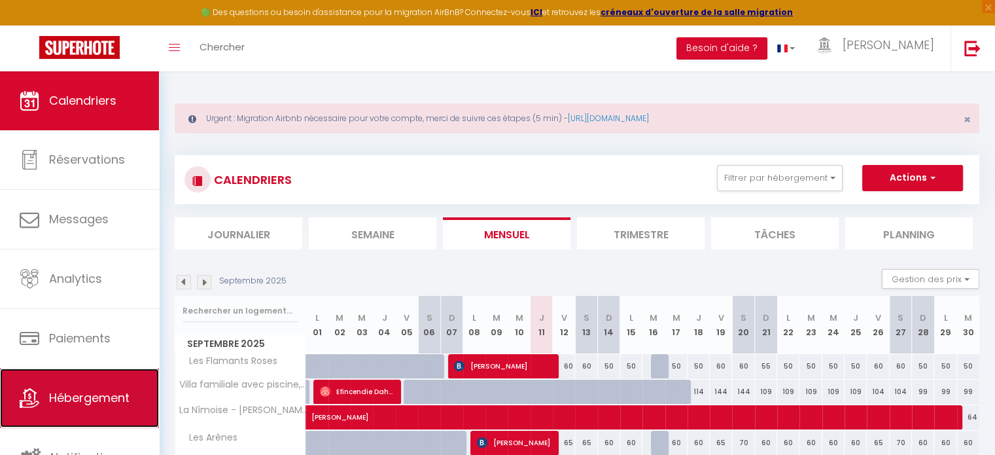
click at [113, 399] on span "Hébergement" at bounding box center [89, 397] width 80 height 16
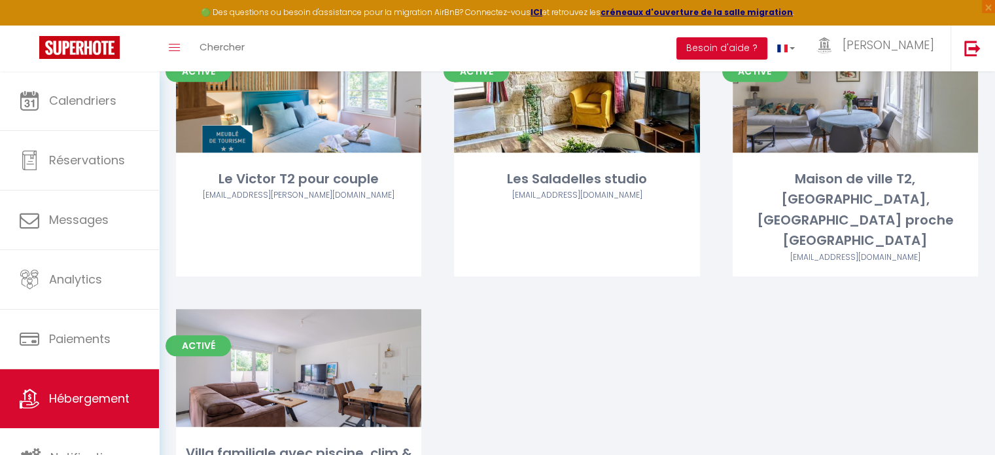
scroll to position [890, 0]
click at [971, 50] on img at bounding box center [972, 48] width 16 height 16
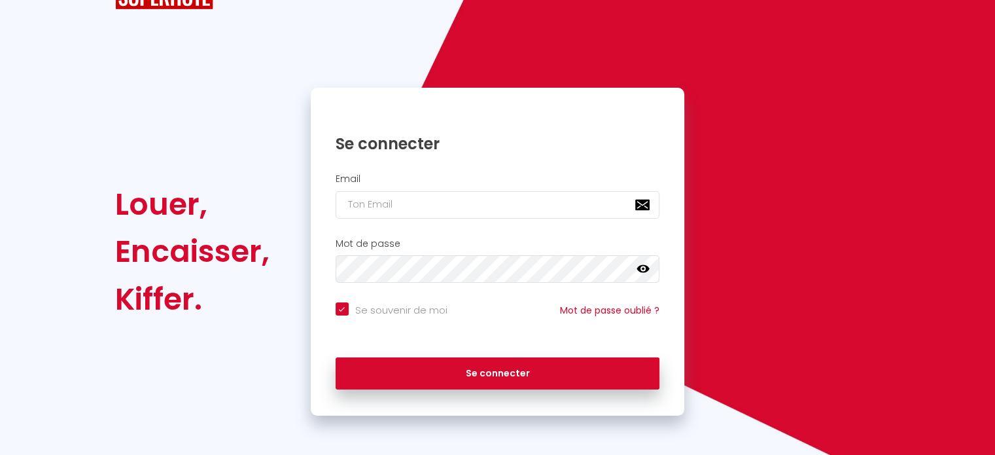
scroll to position [52, 0]
checkbox input "true"
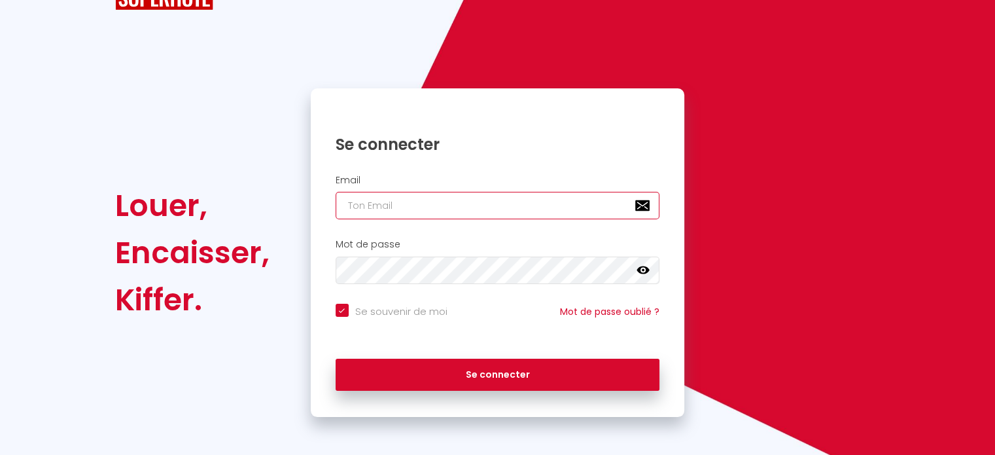
type input "[EMAIL_ADDRESS][PERSON_NAME][DOMAIN_NAME]"
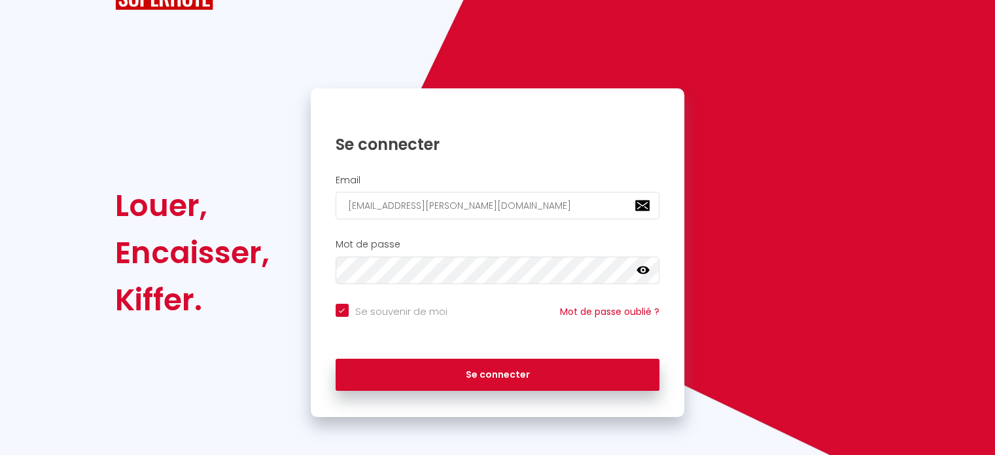
checkbox input "true"
